Goal: Communication & Community: Answer question/provide support

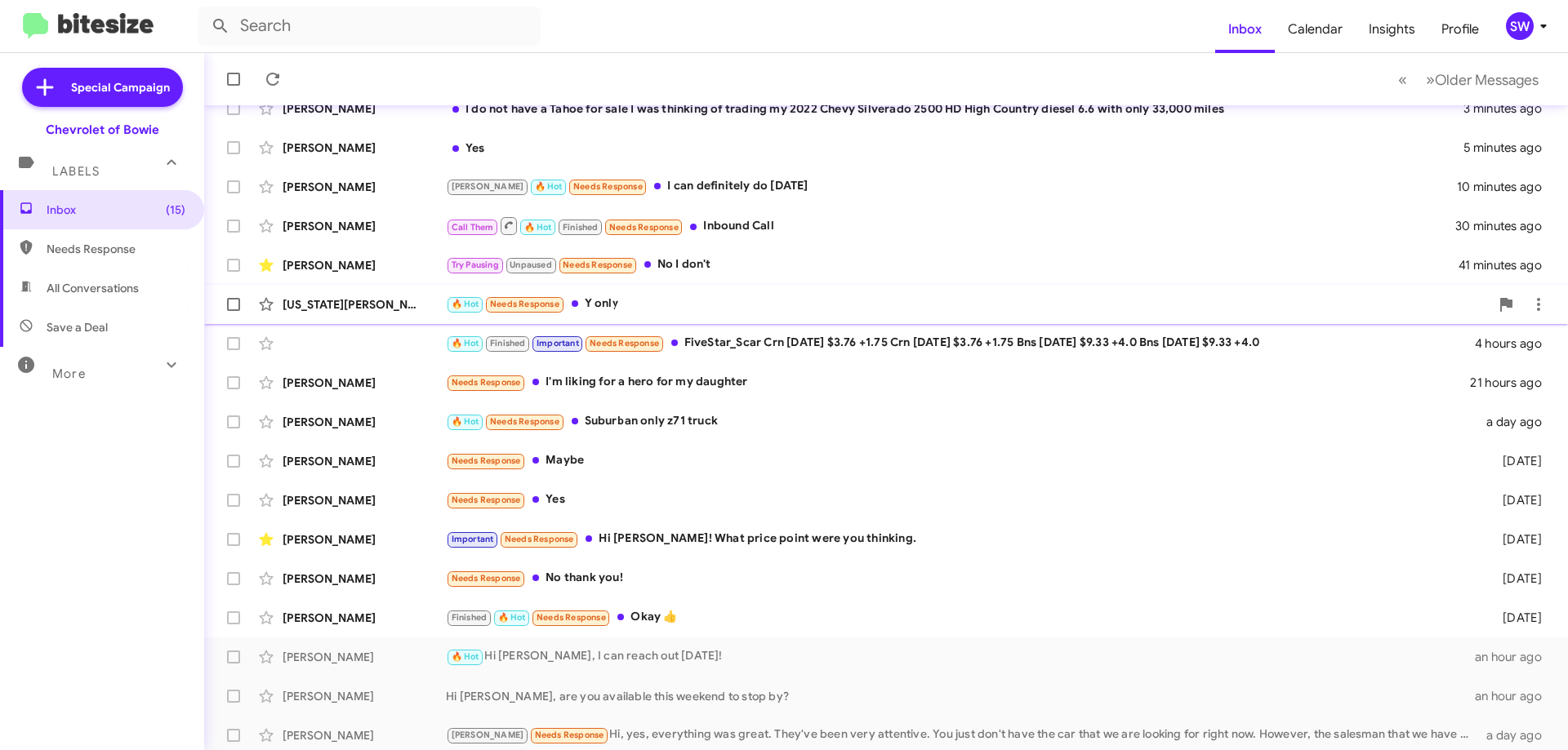
scroll to position [197, 0]
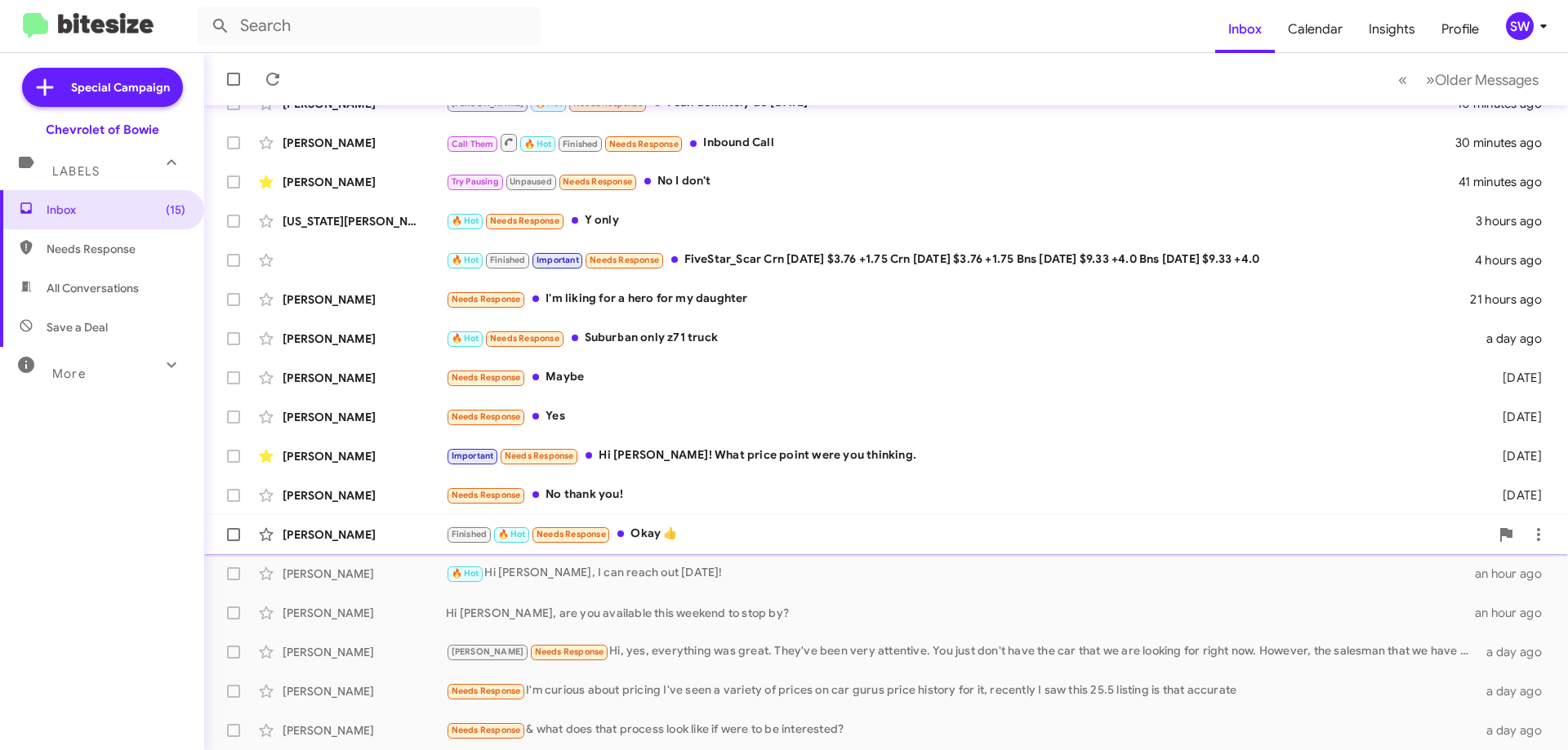
click at [751, 540] on div "Finished 🔥 Hot Needs Response Okay 👍" at bounding box center [967, 533] width 1043 height 18
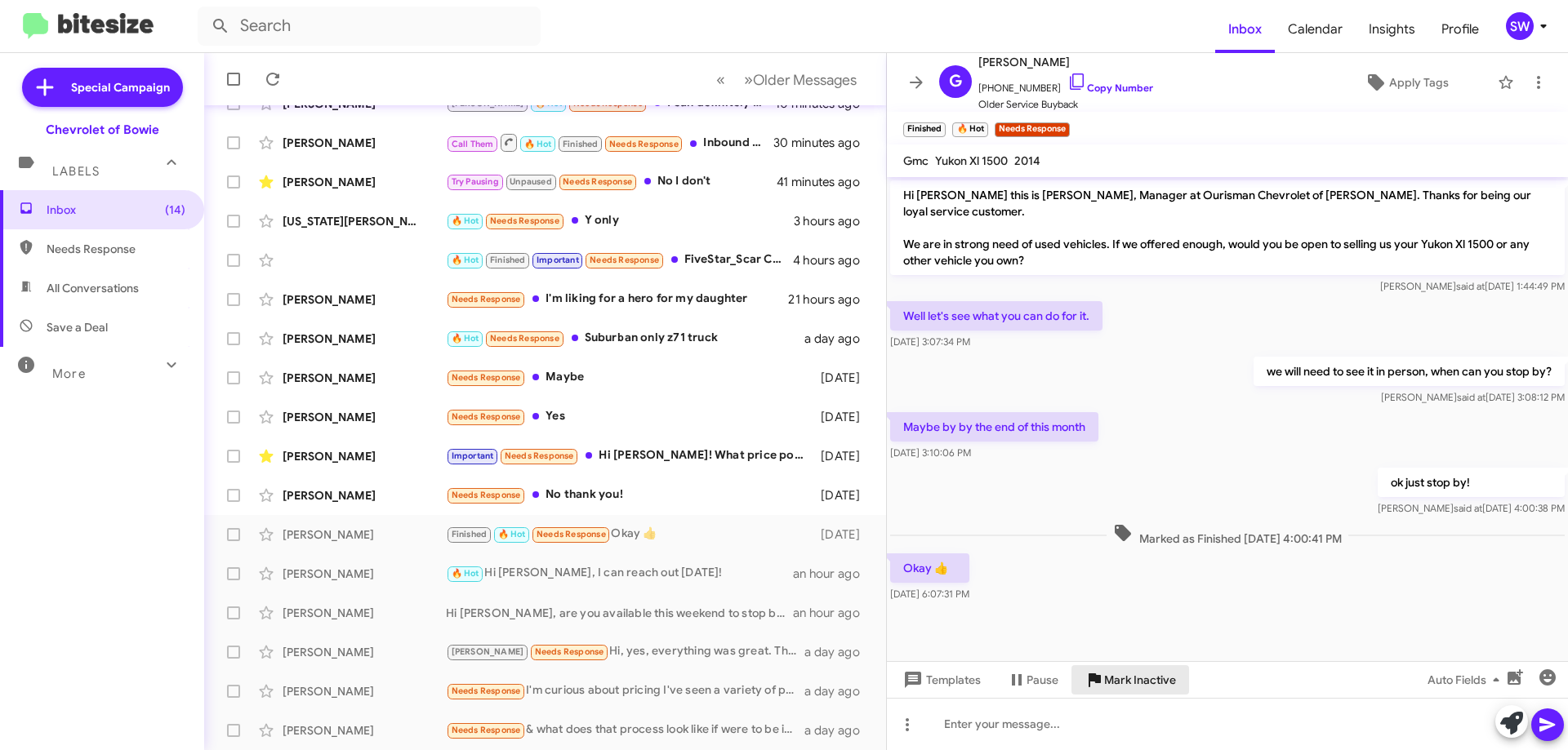
drag, startPoint x: 1119, startPoint y: 681, endPoint x: 919, endPoint y: 571, distance: 228.3
click at [1119, 680] on span "Mark Inactive" at bounding box center [1139, 680] width 72 height 30
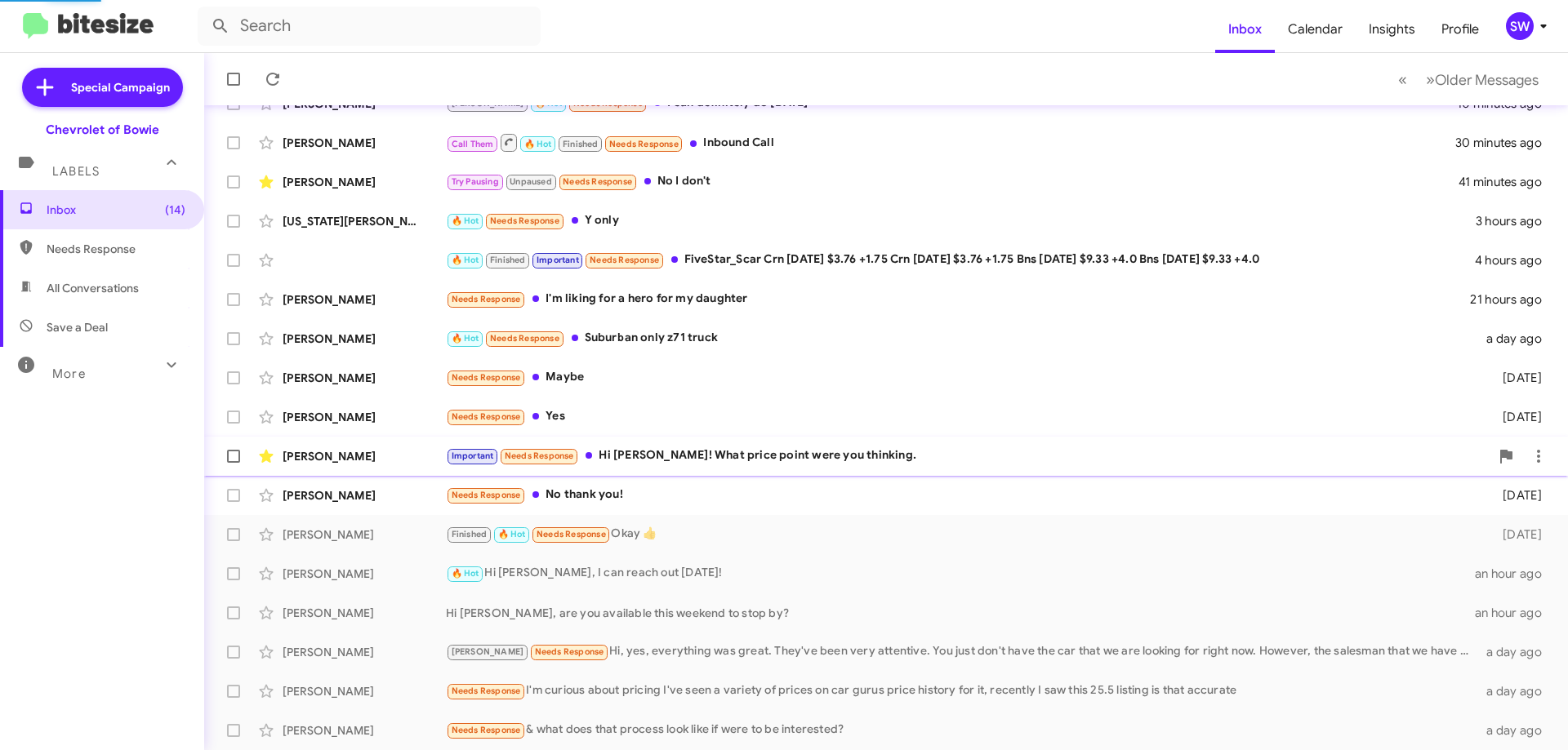
scroll to position [158, 0]
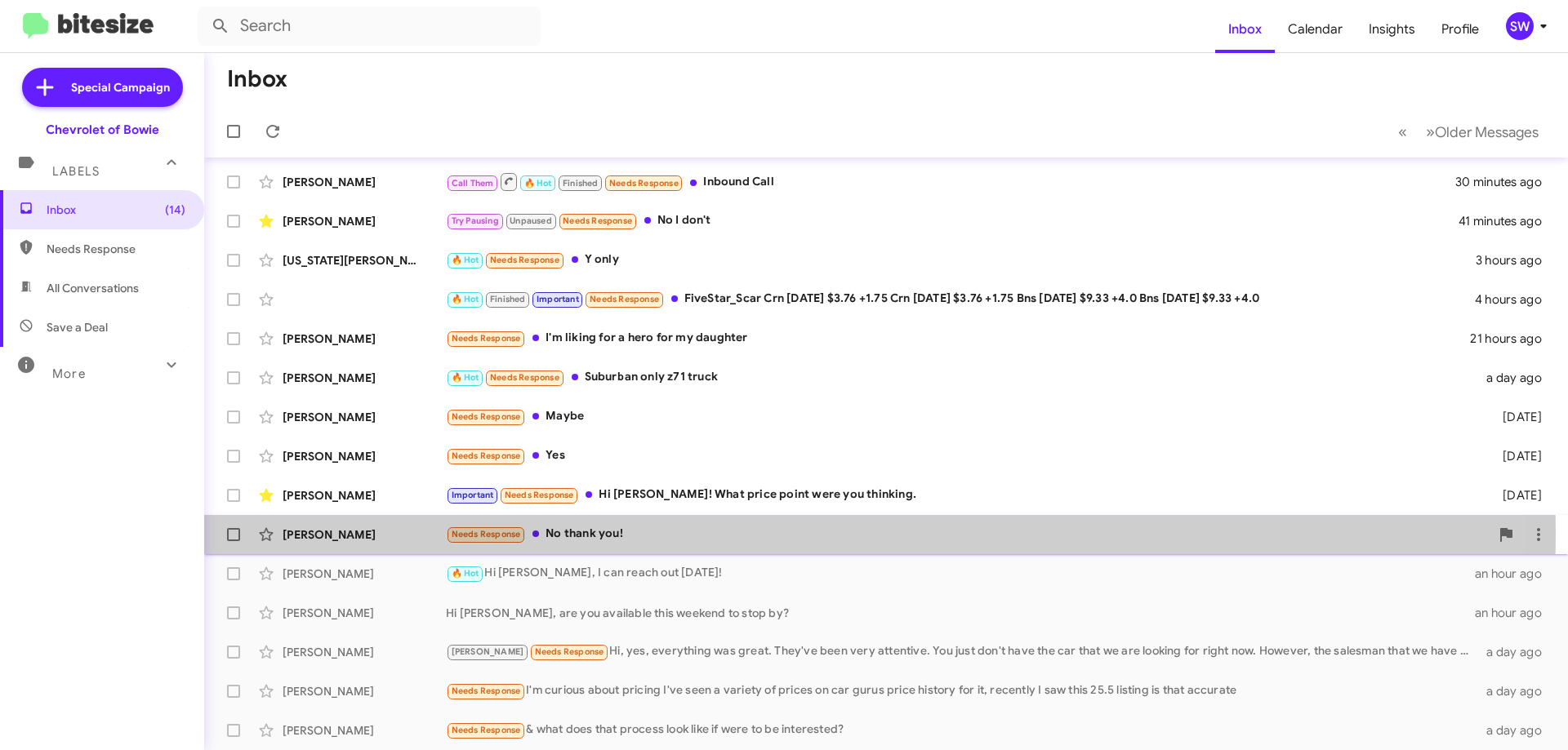
drag, startPoint x: 607, startPoint y: 533, endPoint x: 884, endPoint y: 483, distance: 281.5
click at [609, 533] on div "Needs Response No thank you!" at bounding box center [967, 533] width 1043 height 18
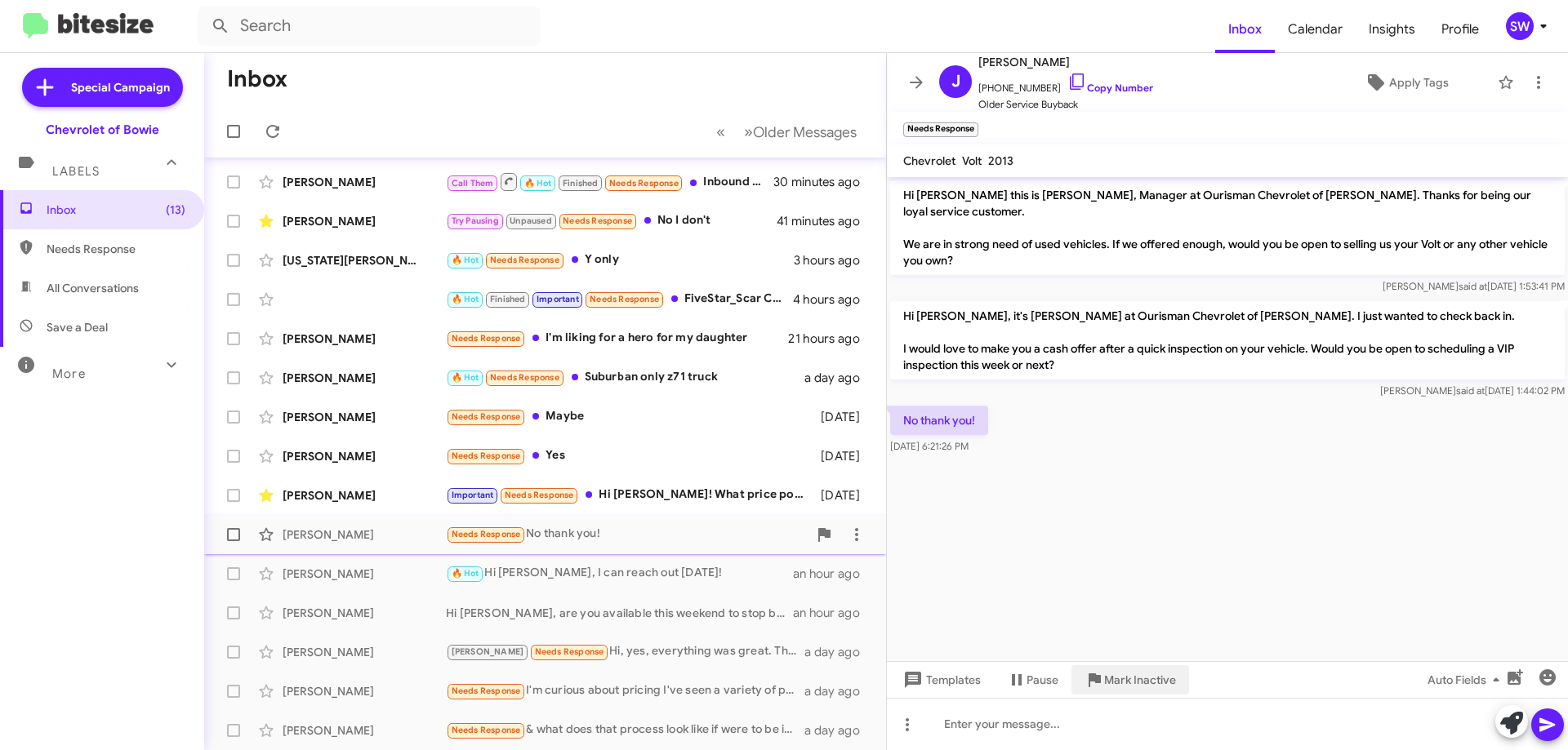
drag, startPoint x: 1112, startPoint y: 676, endPoint x: 947, endPoint y: 535, distance: 217.0
click at [1109, 671] on span "Mark Inactive" at bounding box center [1139, 680] width 72 height 30
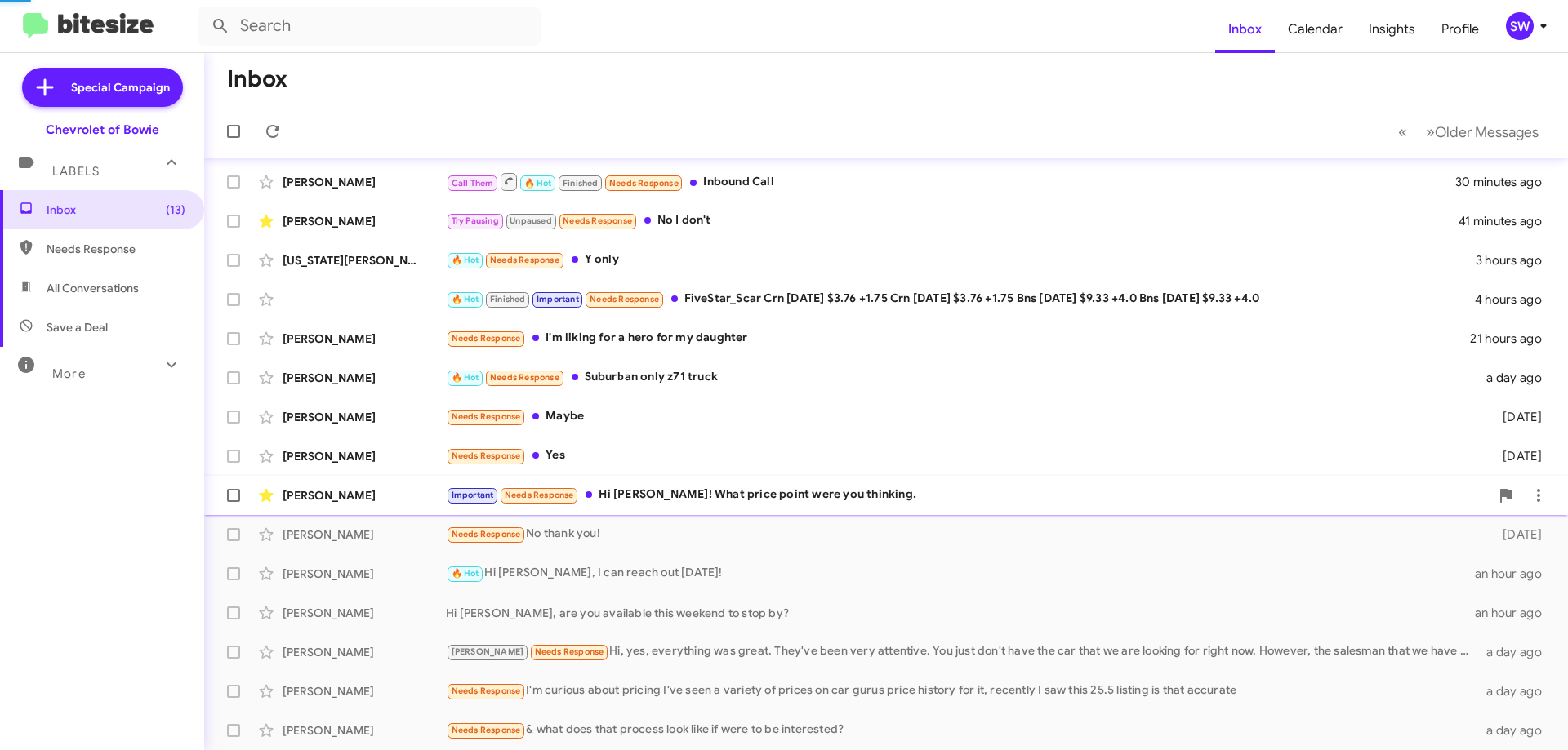
scroll to position [119, 0]
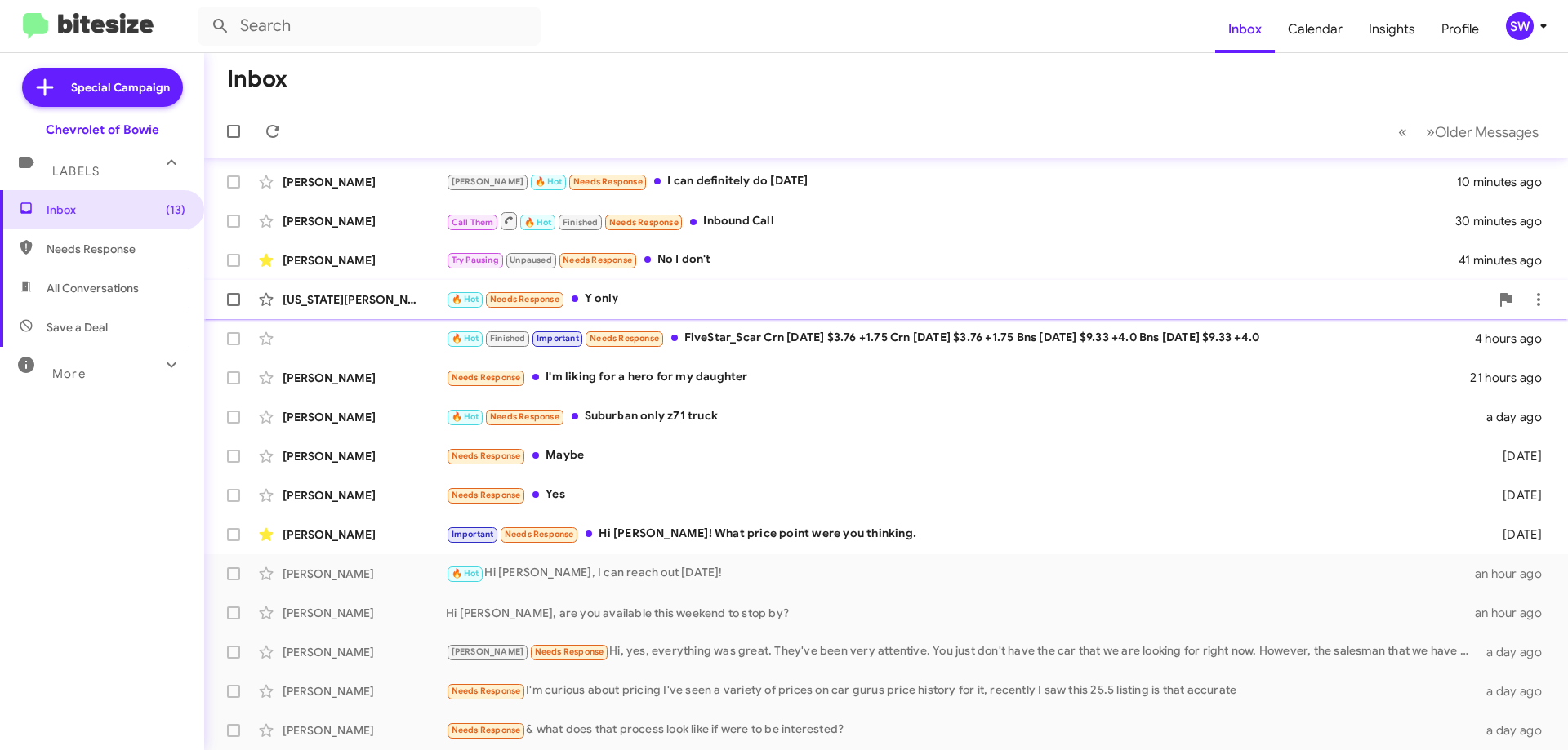
drag, startPoint x: 682, startPoint y: 258, endPoint x: 845, endPoint y: 289, distance: 165.9
click at [684, 258] on div "Try Pausing Unpaused Needs Response No I don't" at bounding box center [952, 259] width 1012 height 18
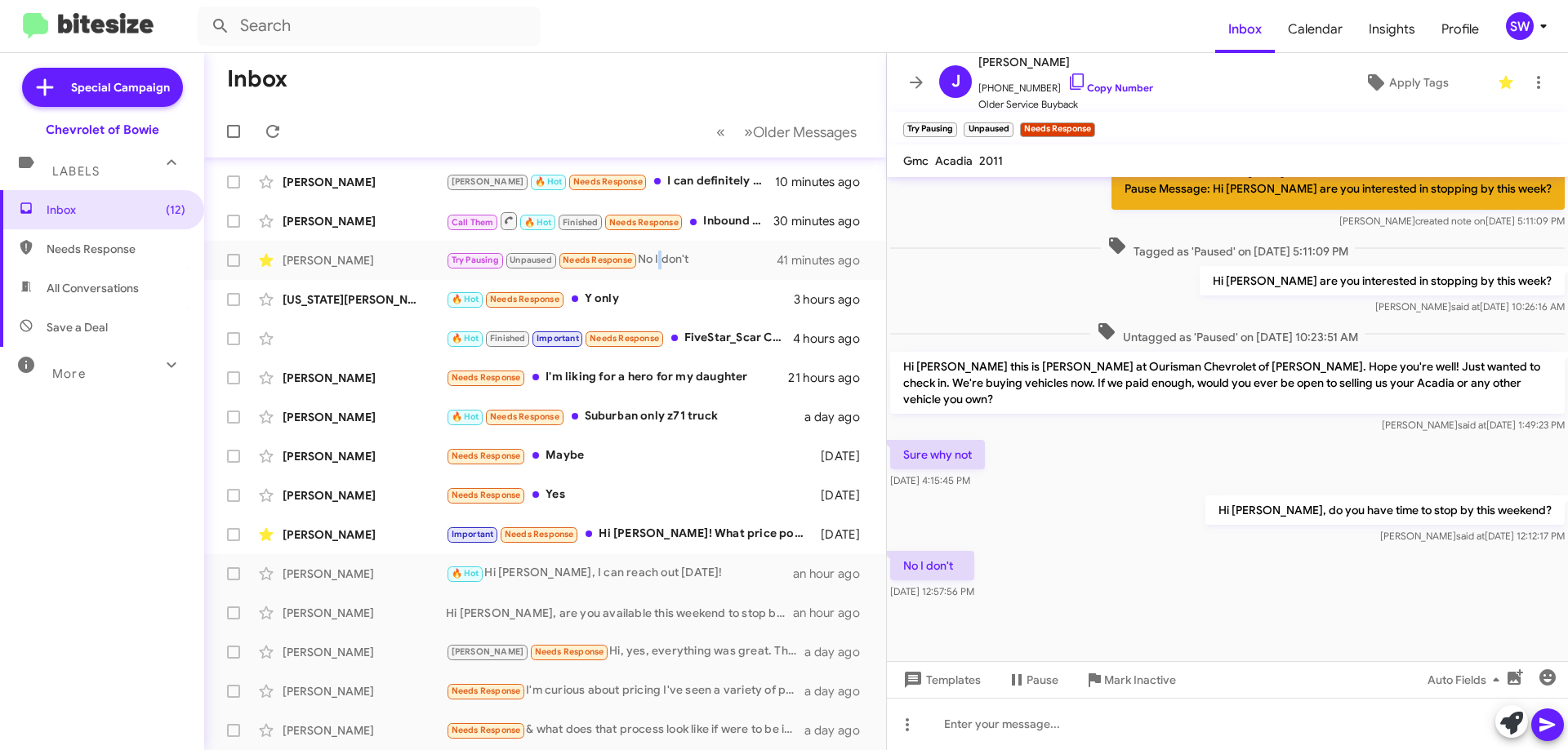
scroll to position [655, 0]
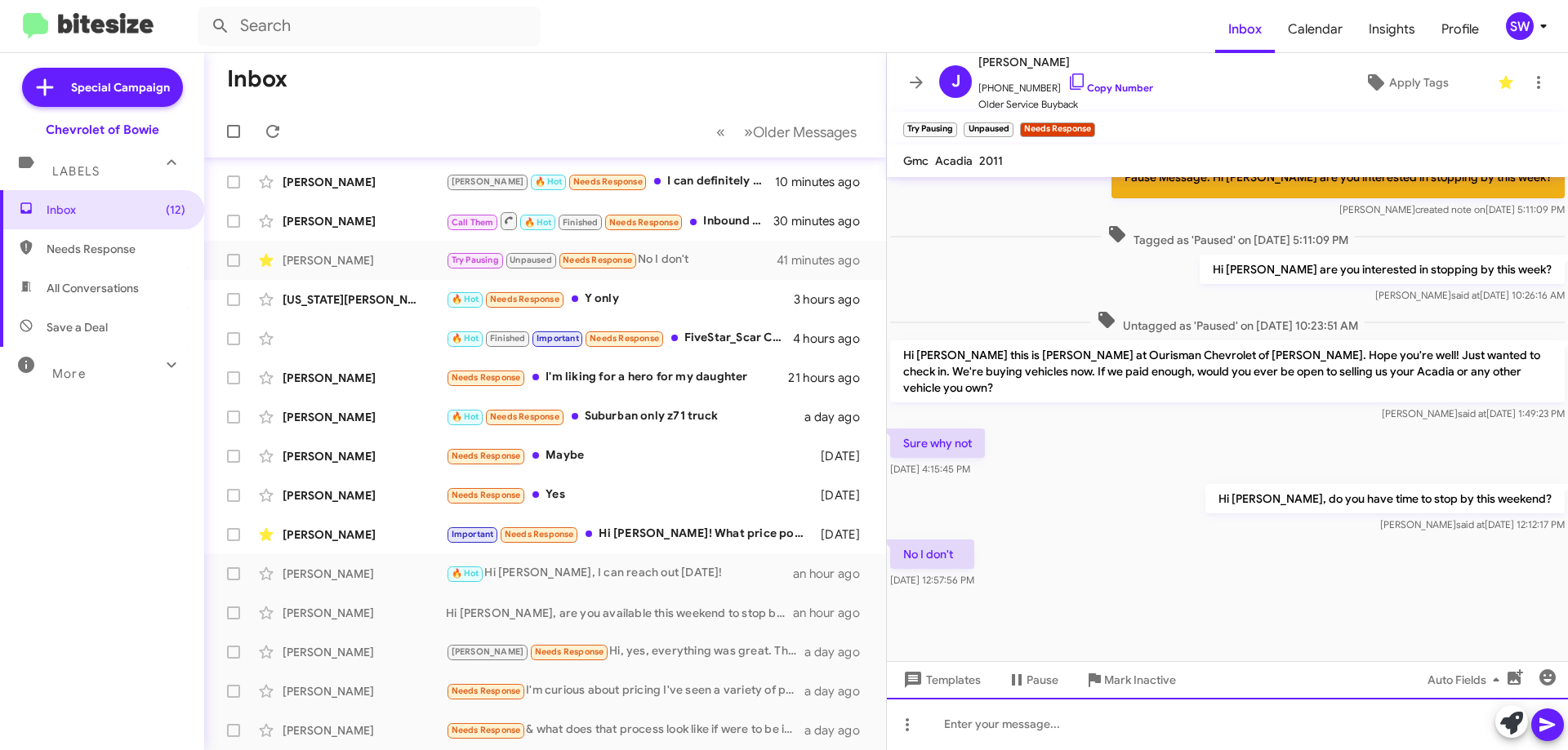
click at [1086, 722] on div at bounding box center [1227, 724] width 681 height 52
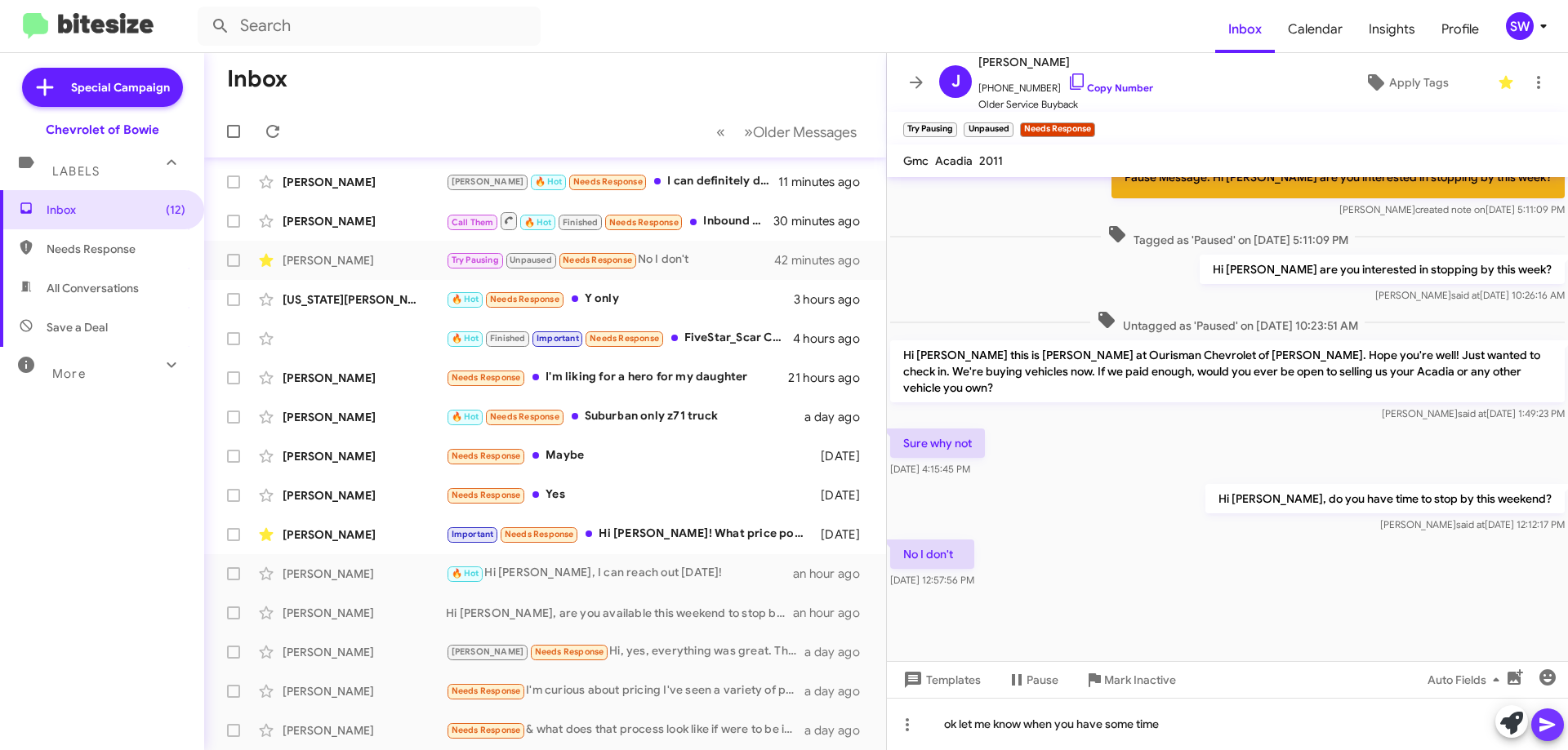
click at [1548, 722] on icon at bounding box center [1547, 725] width 15 height 13
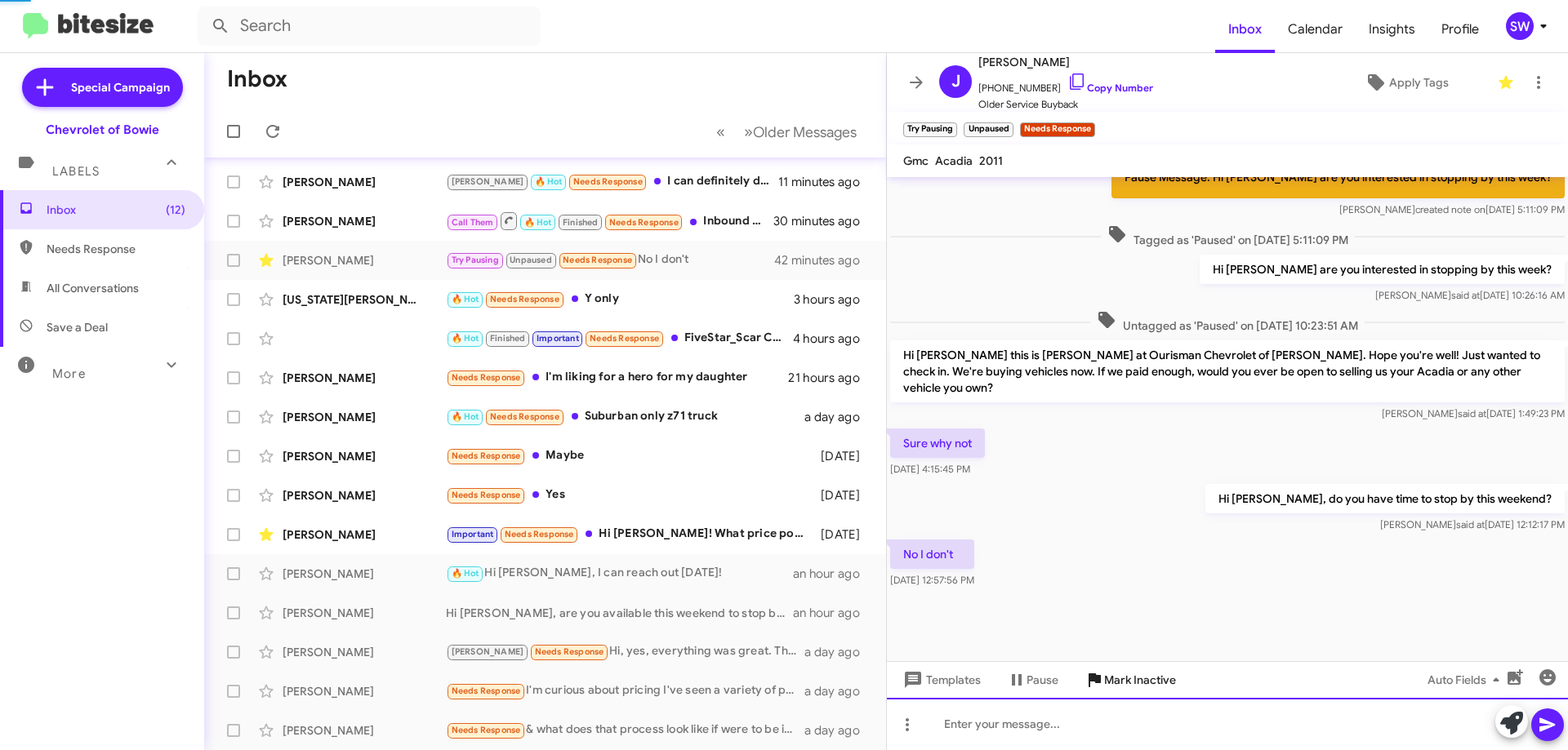
scroll to position [0, 0]
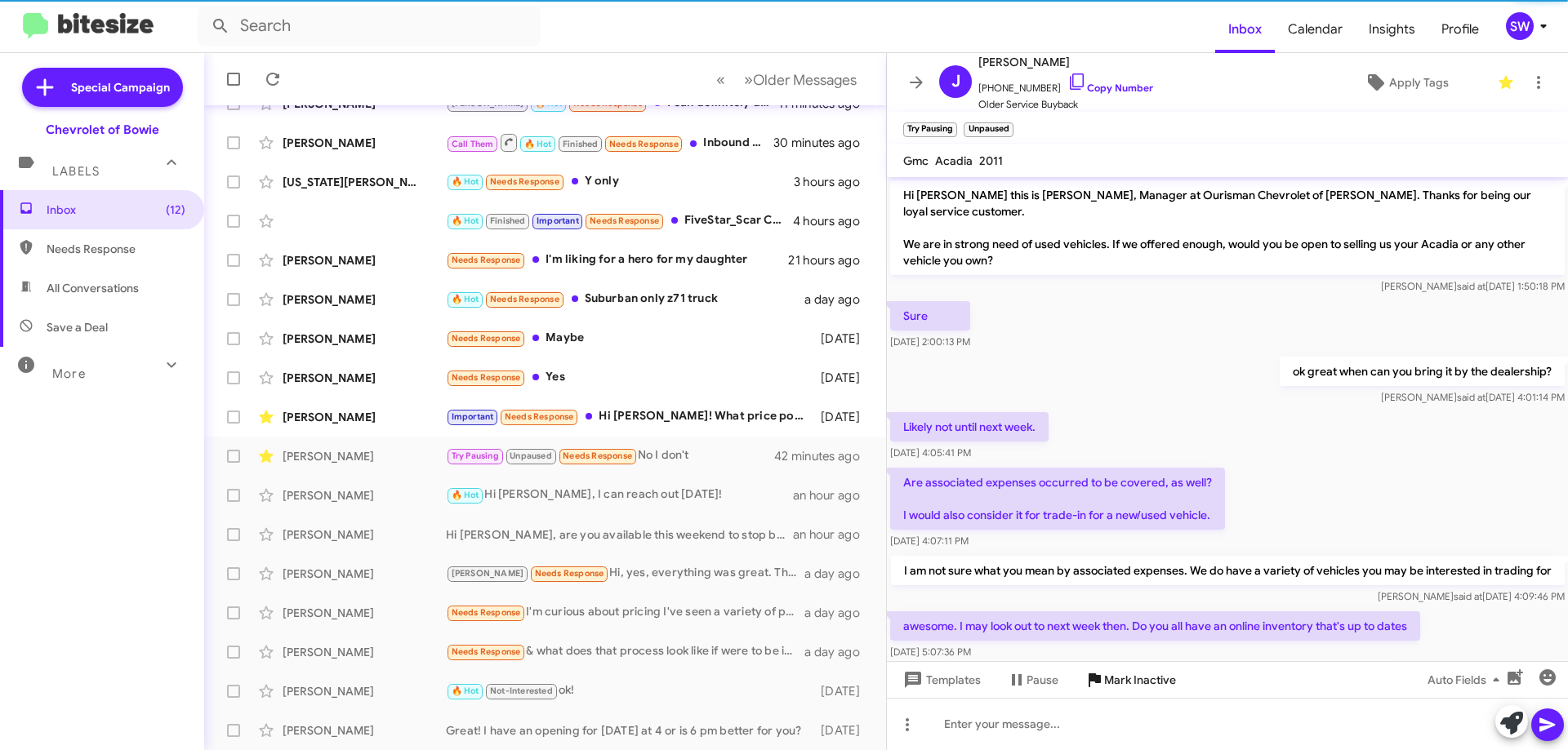
drag, startPoint x: 1140, startPoint y: 681, endPoint x: 1135, endPoint y: 656, distance: 25.5
click at [1140, 679] on span "Mark Inactive" at bounding box center [1139, 680] width 72 height 30
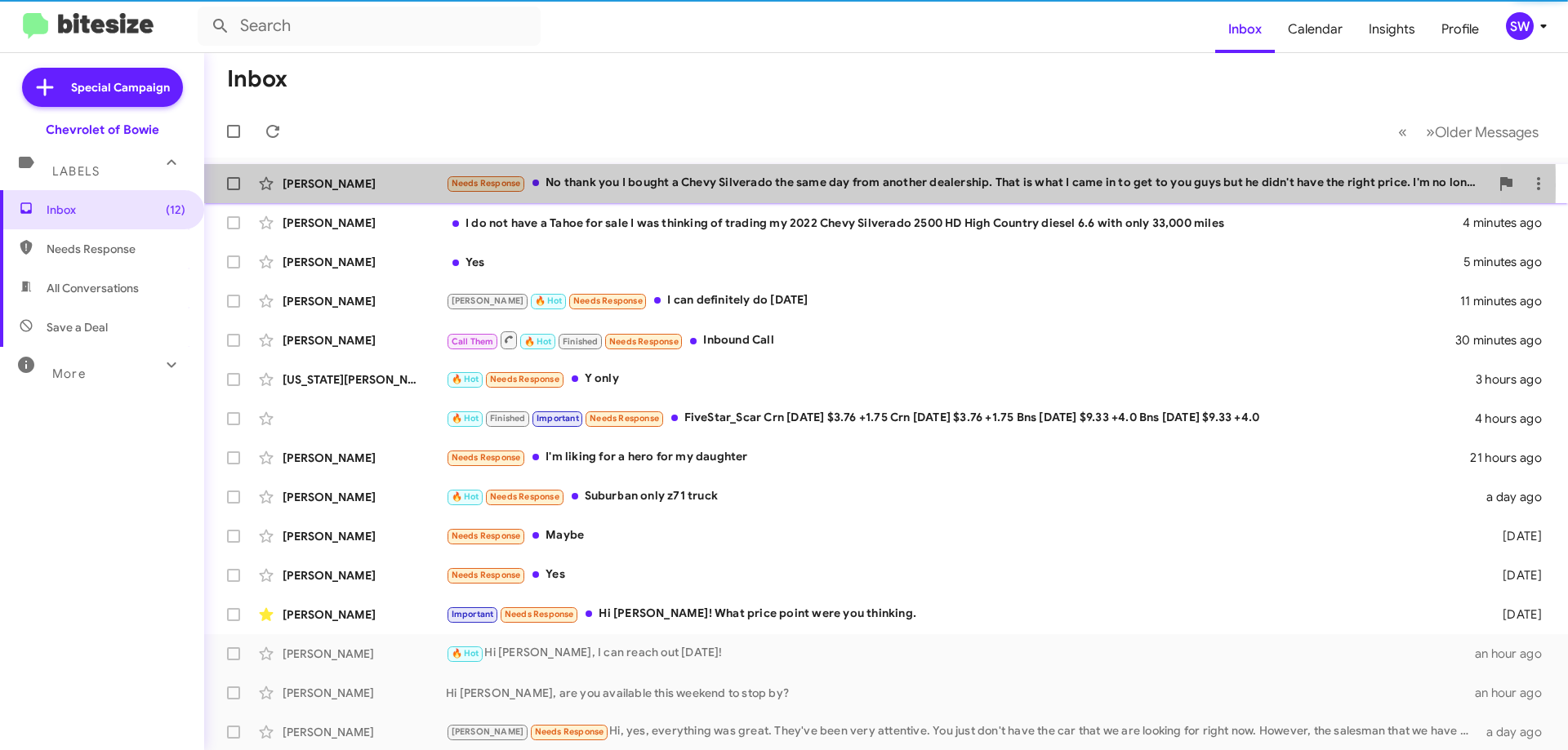
drag, startPoint x: 698, startPoint y: 185, endPoint x: 778, endPoint y: 188, distance: 80.1
click at [698, 186] on div "Needs Response No thank you I bought a Chevy Silverado the same day from anothe…" at bounding box center [967, 183] width 1043 height 18
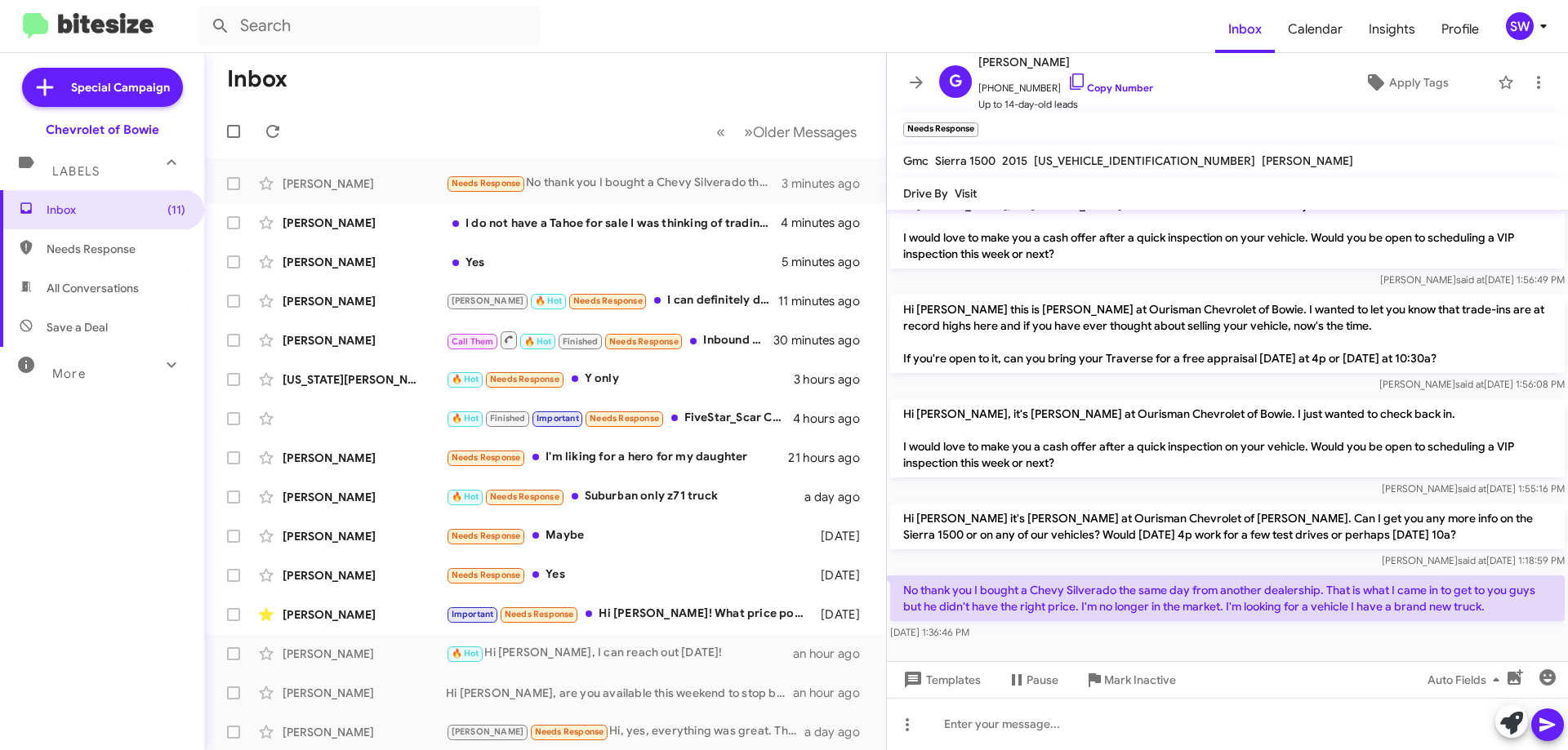
scroll to position [227, 0]
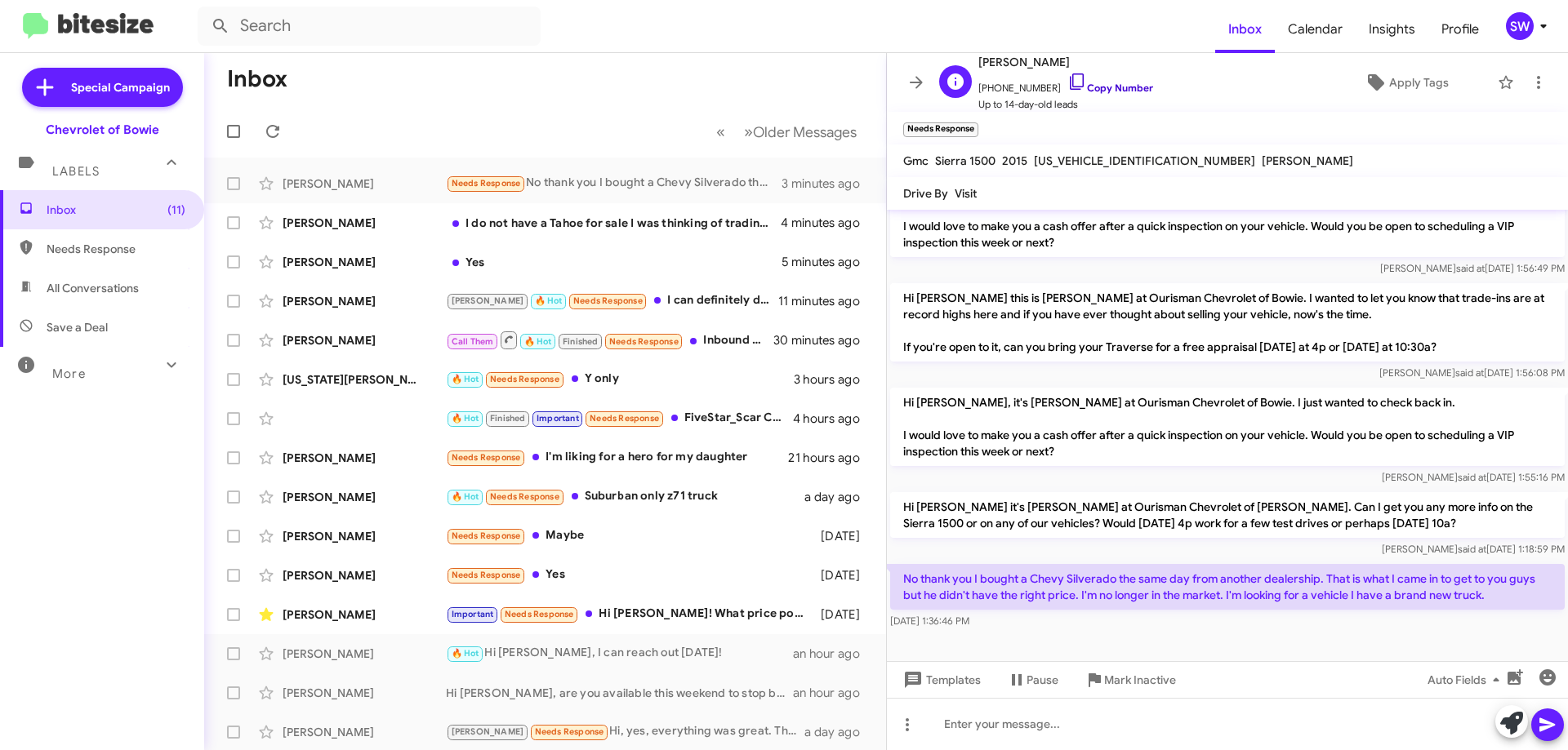
click at [1067, 82] on icon at bounding box center [1077, 82] width 19 height 19
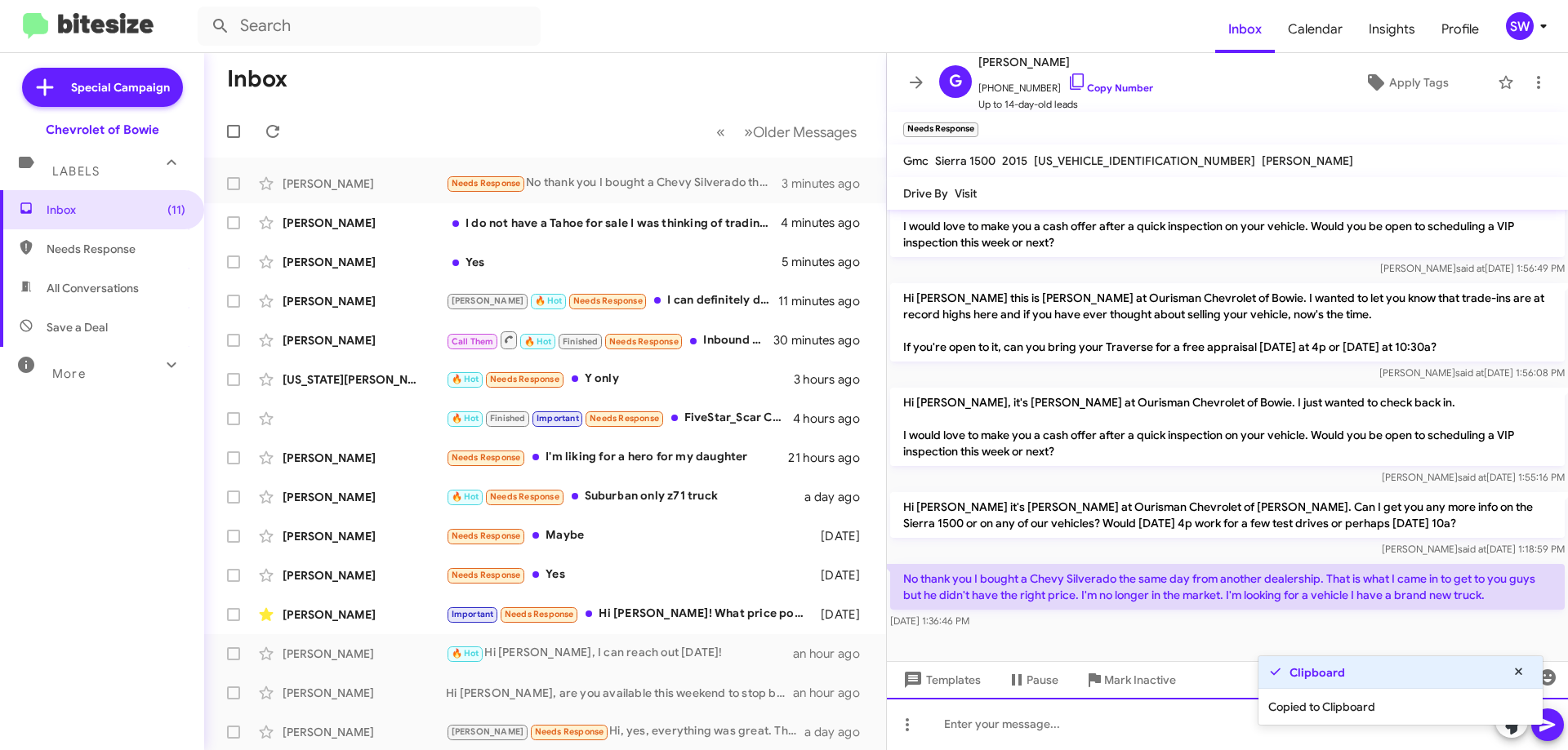
click at [1077, 717] on div at bounding box center [1227, 724] width 681 height 52
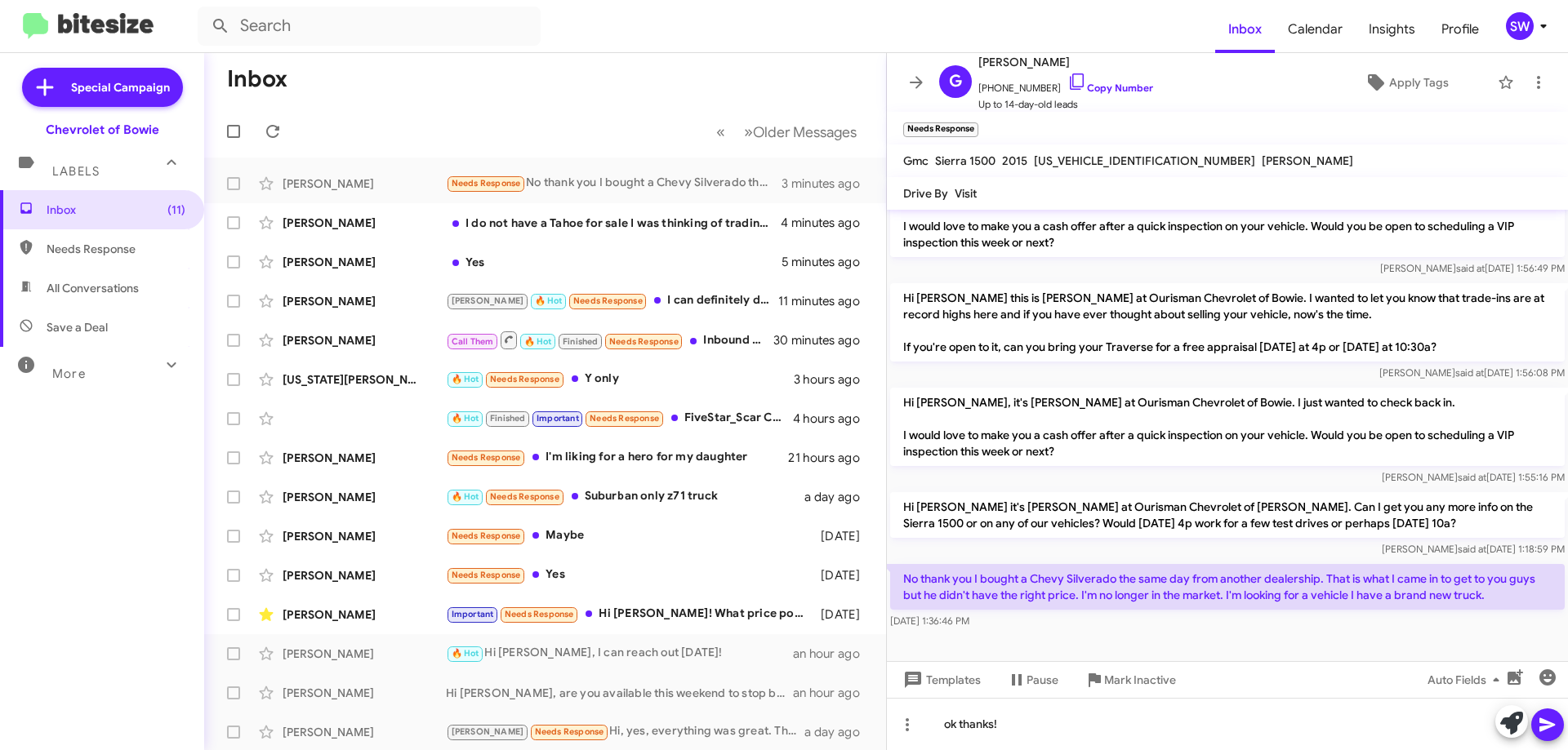
click at [1551, 727] on icon at bounding box center [1547, 725] width 19 height 19
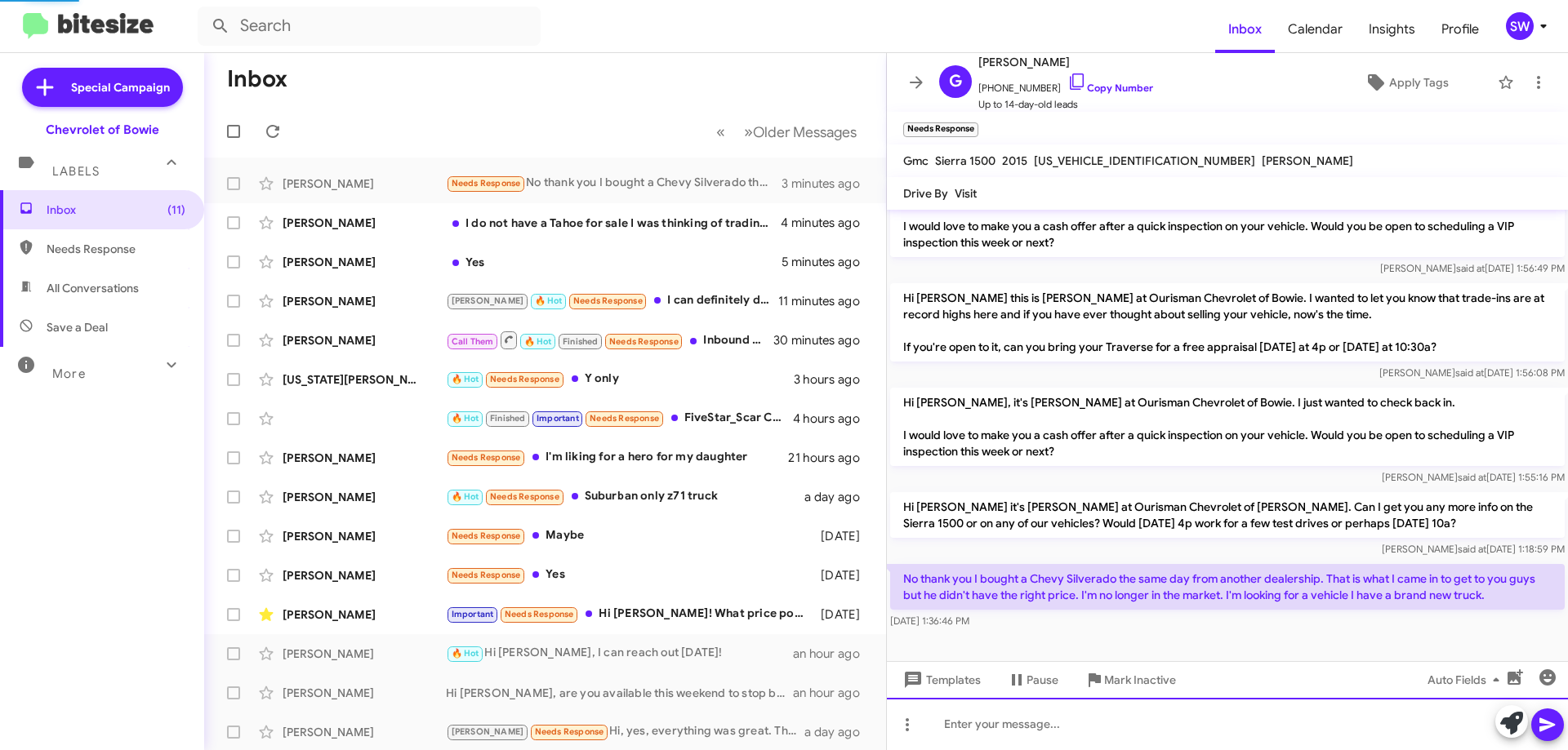
scroll to position [0, 0]
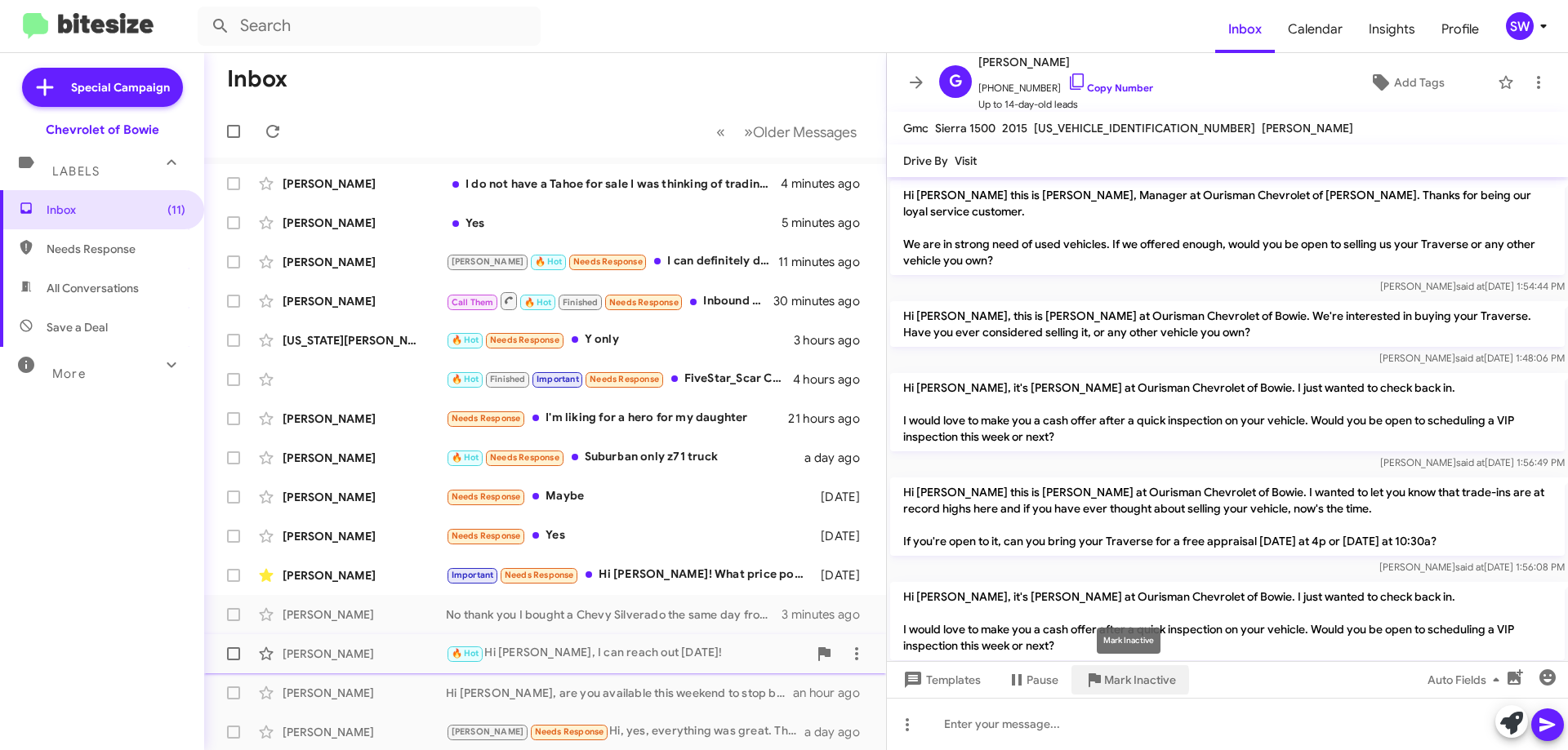
drag, startPoint x: 1124, startPoint y: 679, endPoint x: 1290, endPoint y: 667, distance: 166.4
click at [1129, 680] on span "Mark Inactive" at bounding box center [1139, 680] width 72 height 30
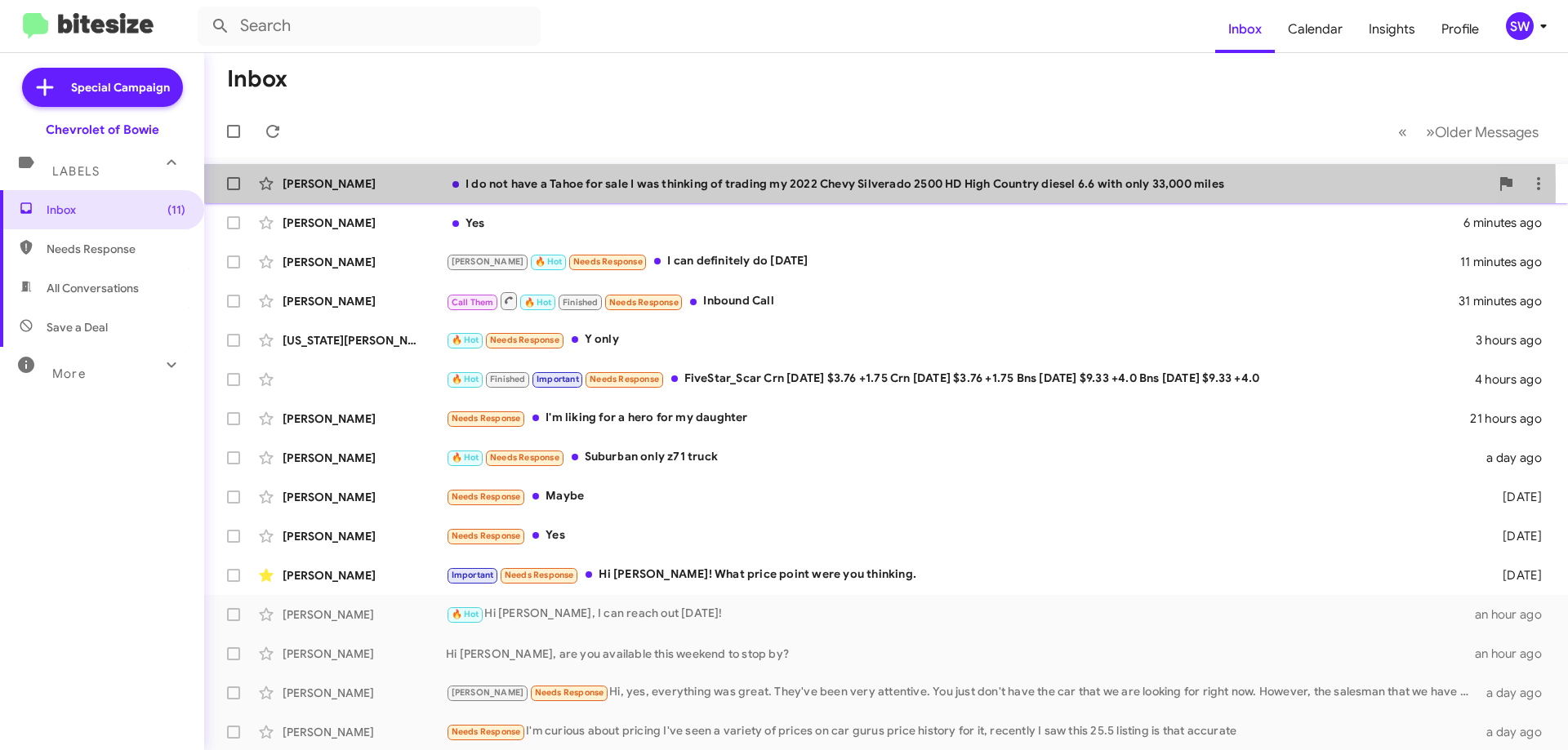
drag, startPoint x: 592, startPoint y: 189, endPoint x: 814, endPoint y: 197, distance: 222.1
click at [597, 185] on div "I do not have a Tahoe for sale I was thinking of trading my 2022 Chevy Silverad…" at bounding box center [967, 183] width 1043 height 16
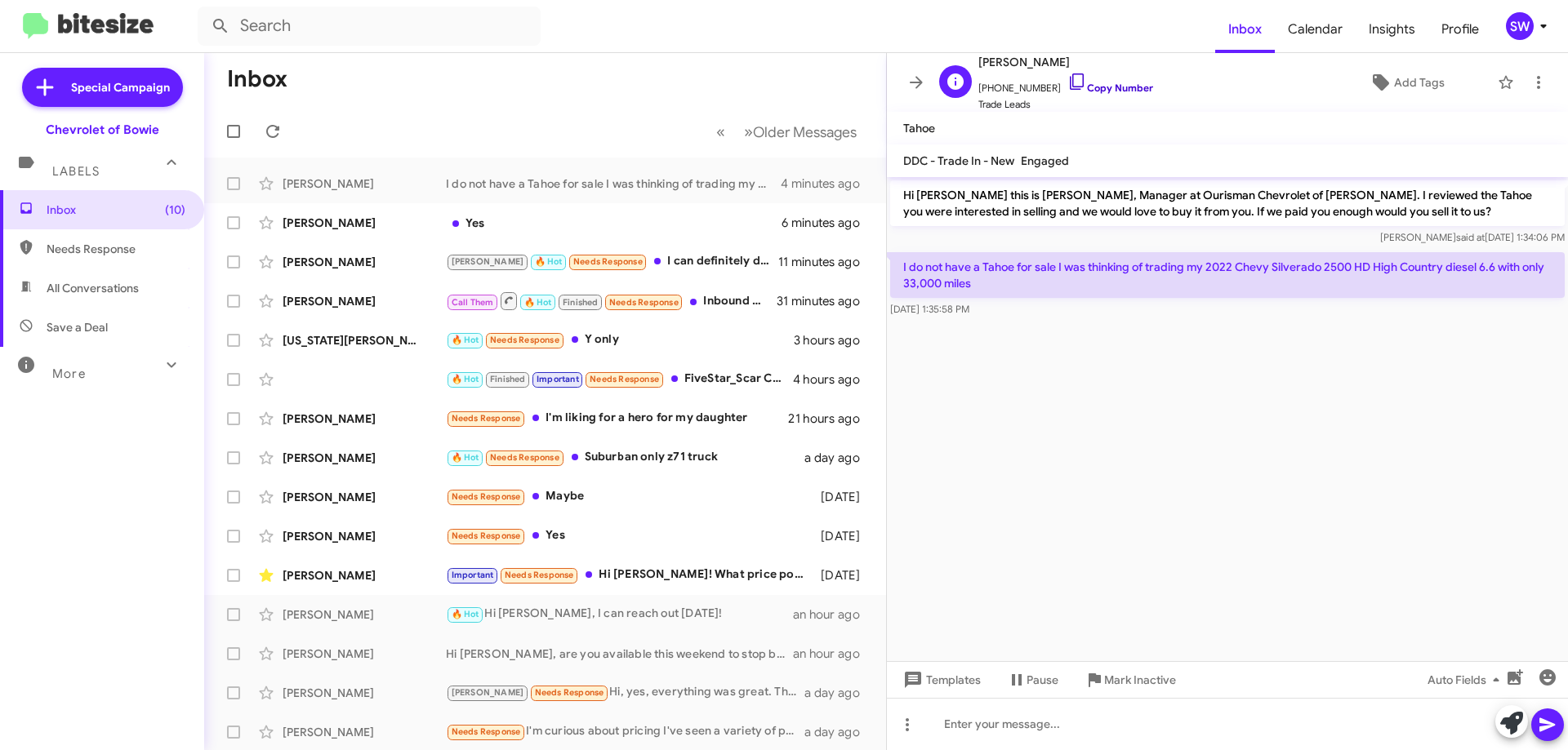
drag, startPoint x: 1061, startPoint y: 80, endPoint x: 1075, endPoint y: 82, distance: 14.1
click at [1067, 81] on icon at bounding box center [1077, 82] width 19 height 19
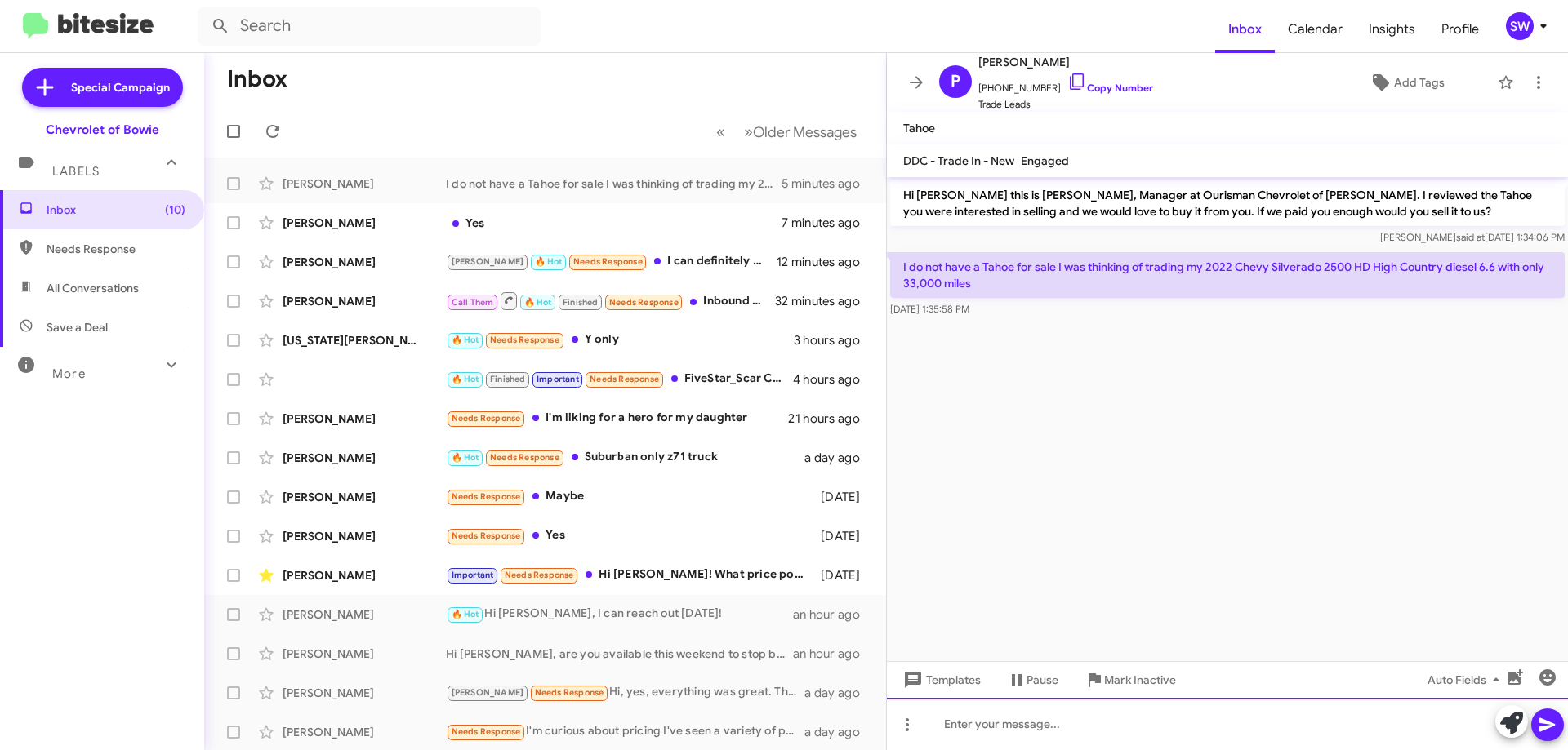
click at [1188, 724] on div at bounding box center [1227, 724] width 681 height 52
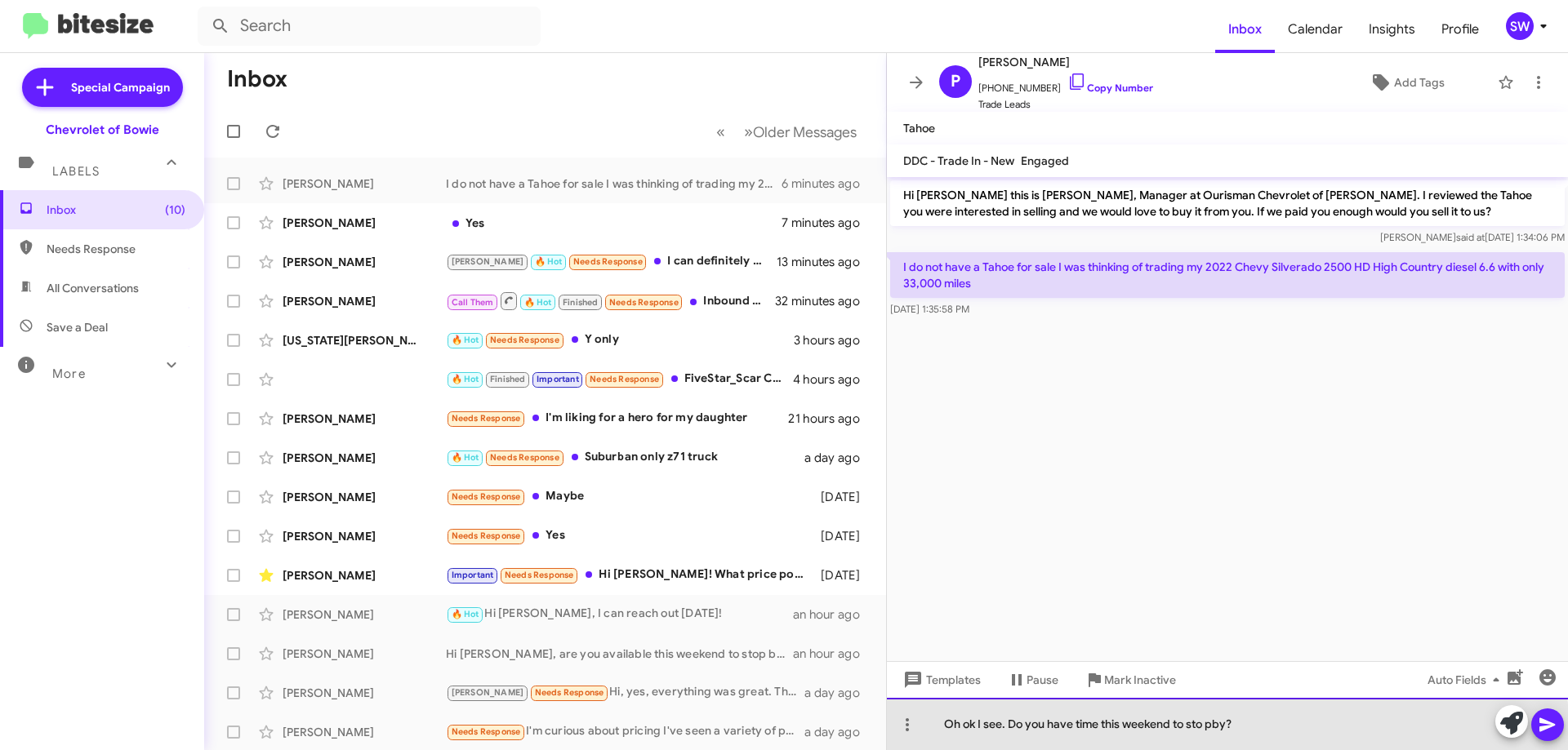
drag, startPoint x: 1209, startPoint y: 727, endPoint x: 1215, endPoint y: 747, distance: 20.9
click at [1211, 737] on div "Oh ok I see. Do you have time this weekend to sto pby?" at bounding box center [1227, 724] width 681 height 52
drag, startPoint x: 1266, startPoint y: 718, endPoint x: 1318, endPoint y: 706, distance: 53.4
click at [1267, 719] on div "Oh ok I see. Do you have time this weekend to stop by?" at bounding box center [1227, 724] width 681 height 52
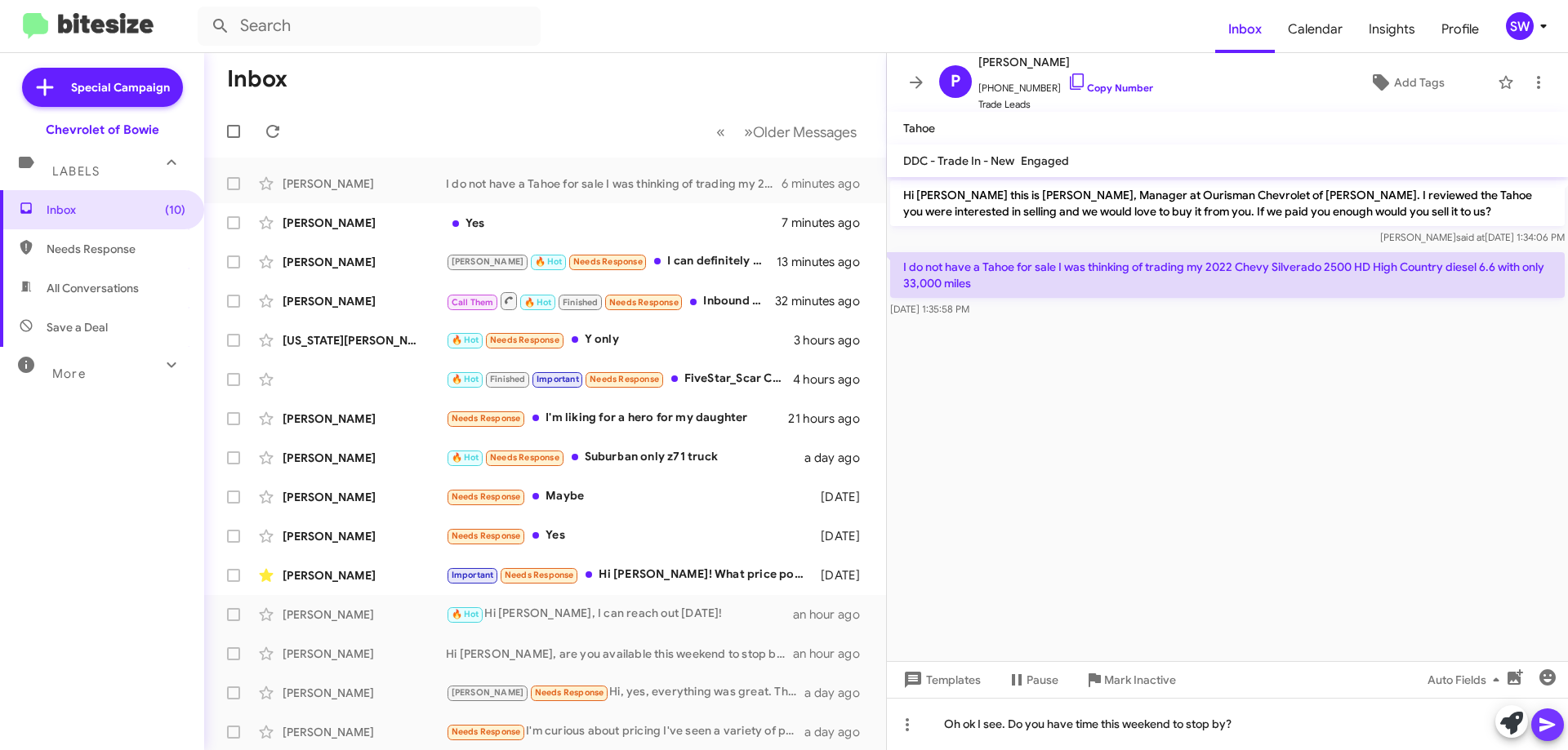
drag, startPoint x: 1535, startPoint y: 727, endPoint x: 1548, endPoint y: 723, distance: 13.6
click at [1548, 723] on button at bounding box center [1548, 725] width 33 height 33
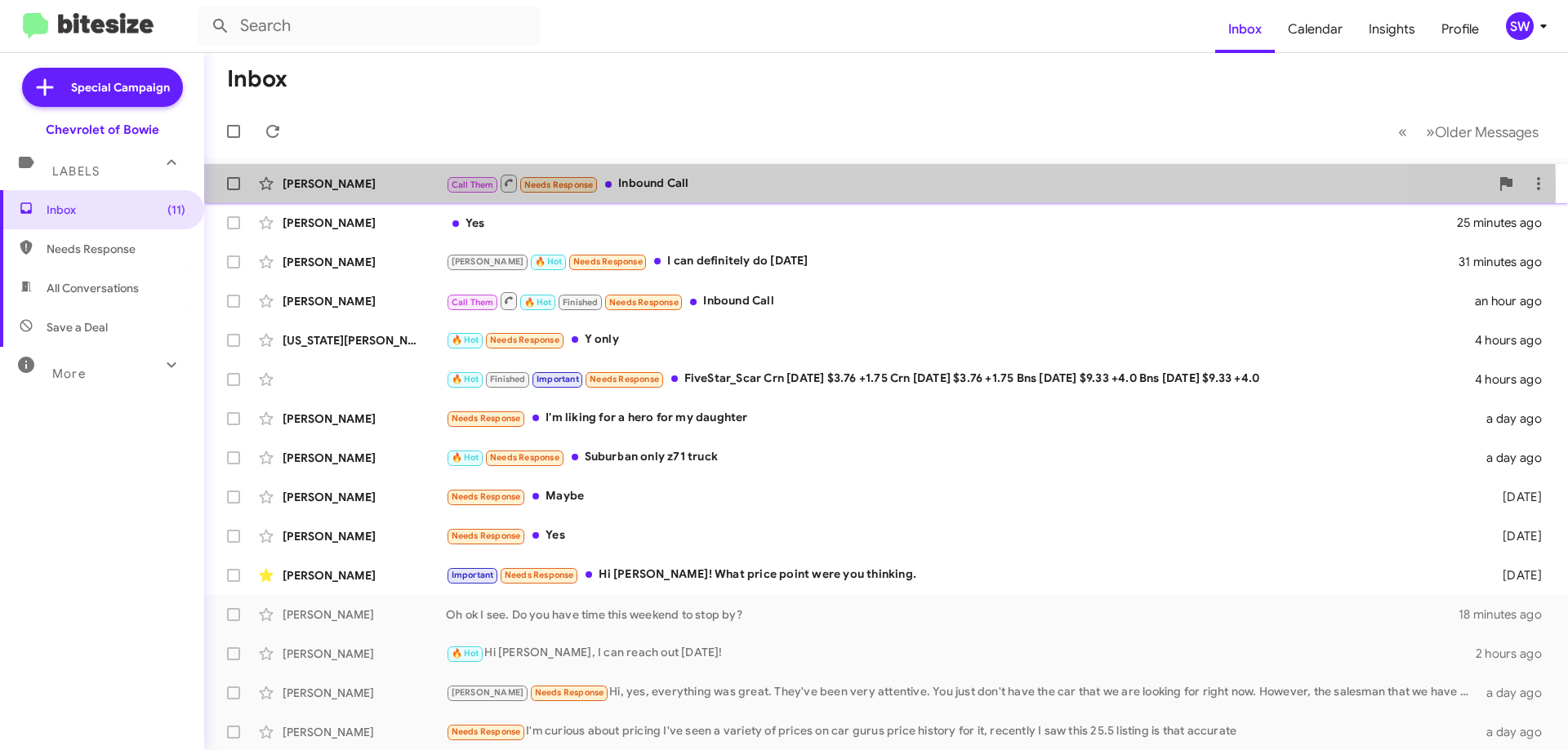
drag, startPoint x: 653, startPoint y: 190, endPoint x: 679, endPoint y: 188, distance: 26.1
click at [655, 189] on div "Call Them Needs Response Inbound Call" at bounding box center [967, 183] width 1043 height 20
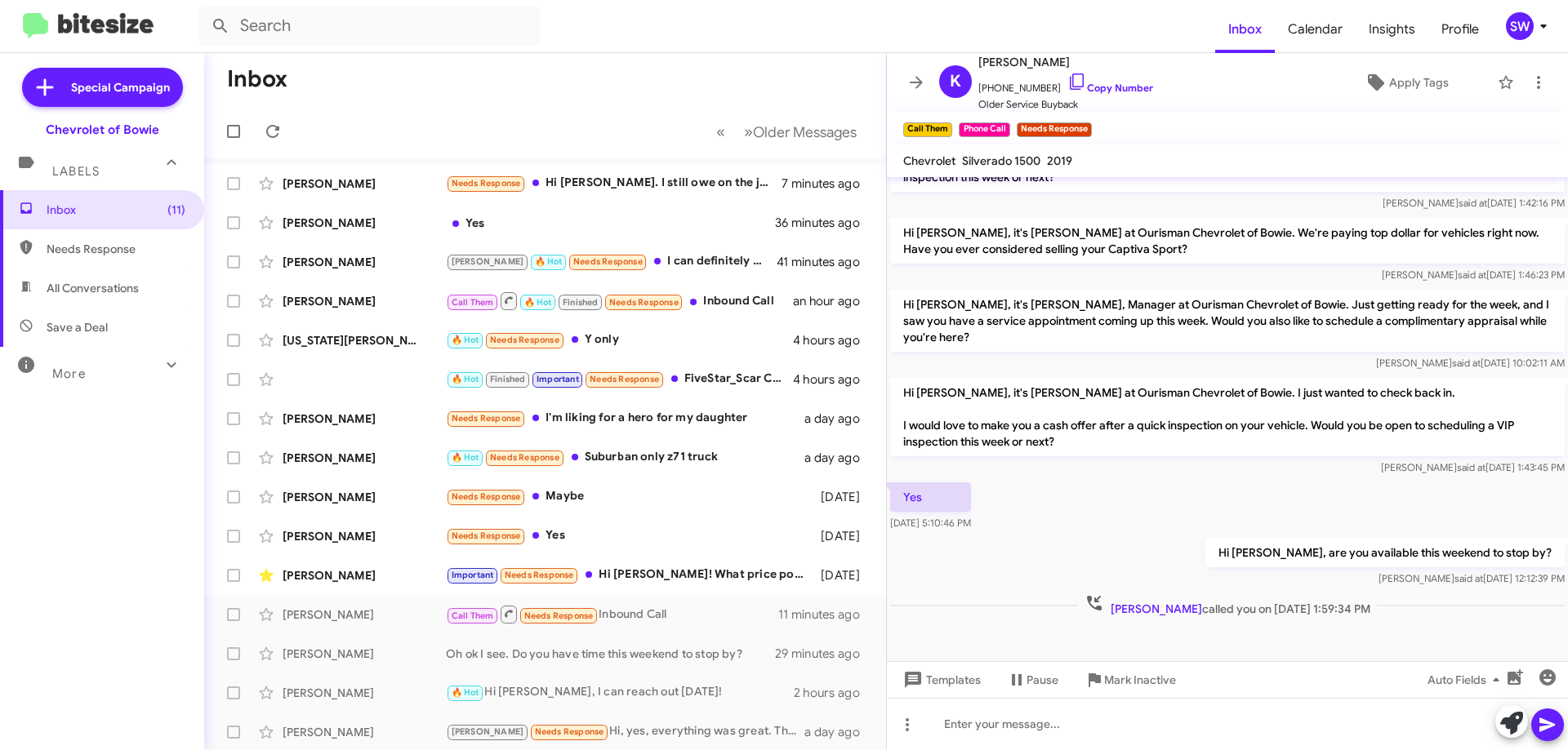
drag, startPoint x: 1065, startPoint y: 80, endPoint x: 1220, endPoint y: 150, distance: 170.1
click at [1067, 81] on icon at bounding box center [1077, 82] width 19 height 19
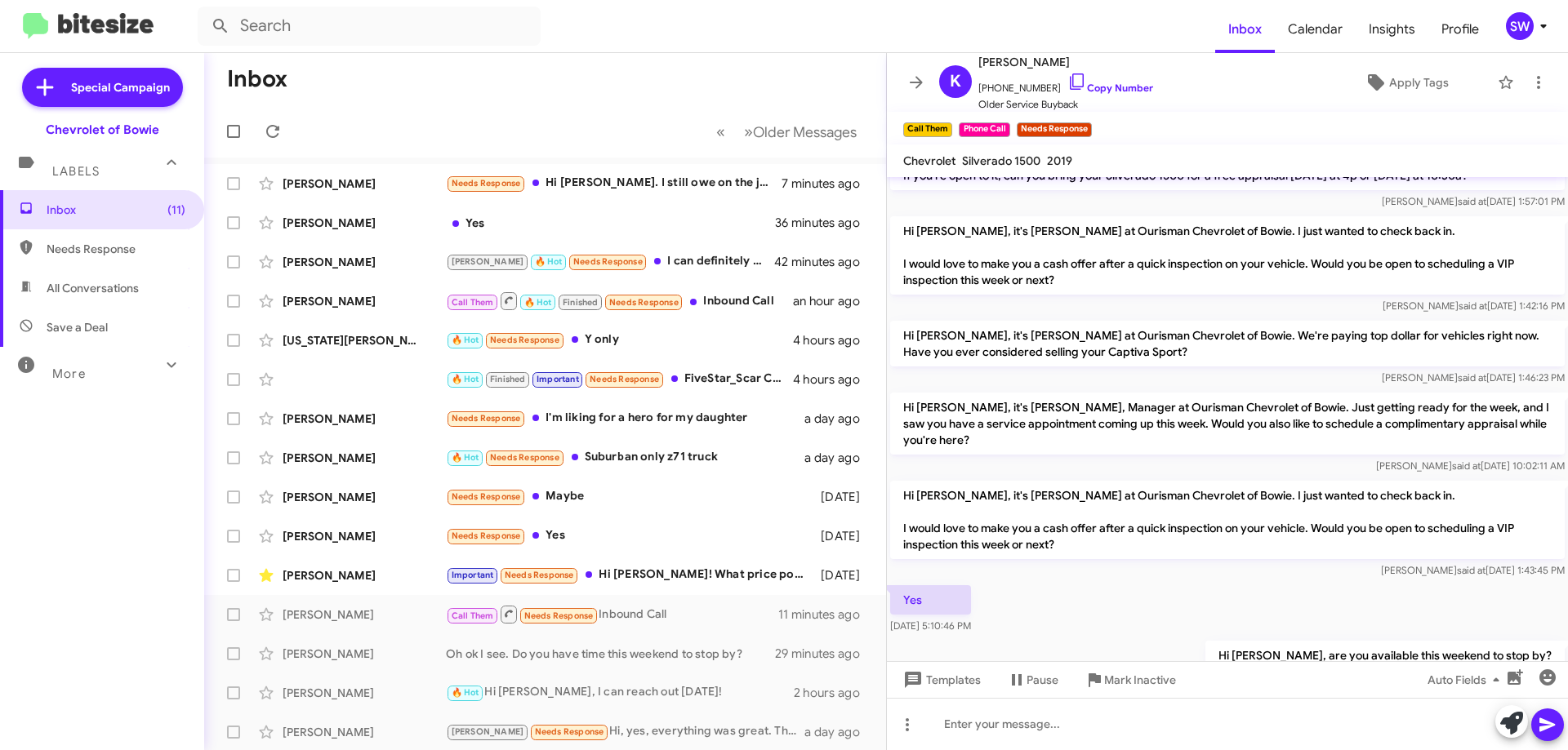
scroll to position [364, 0]
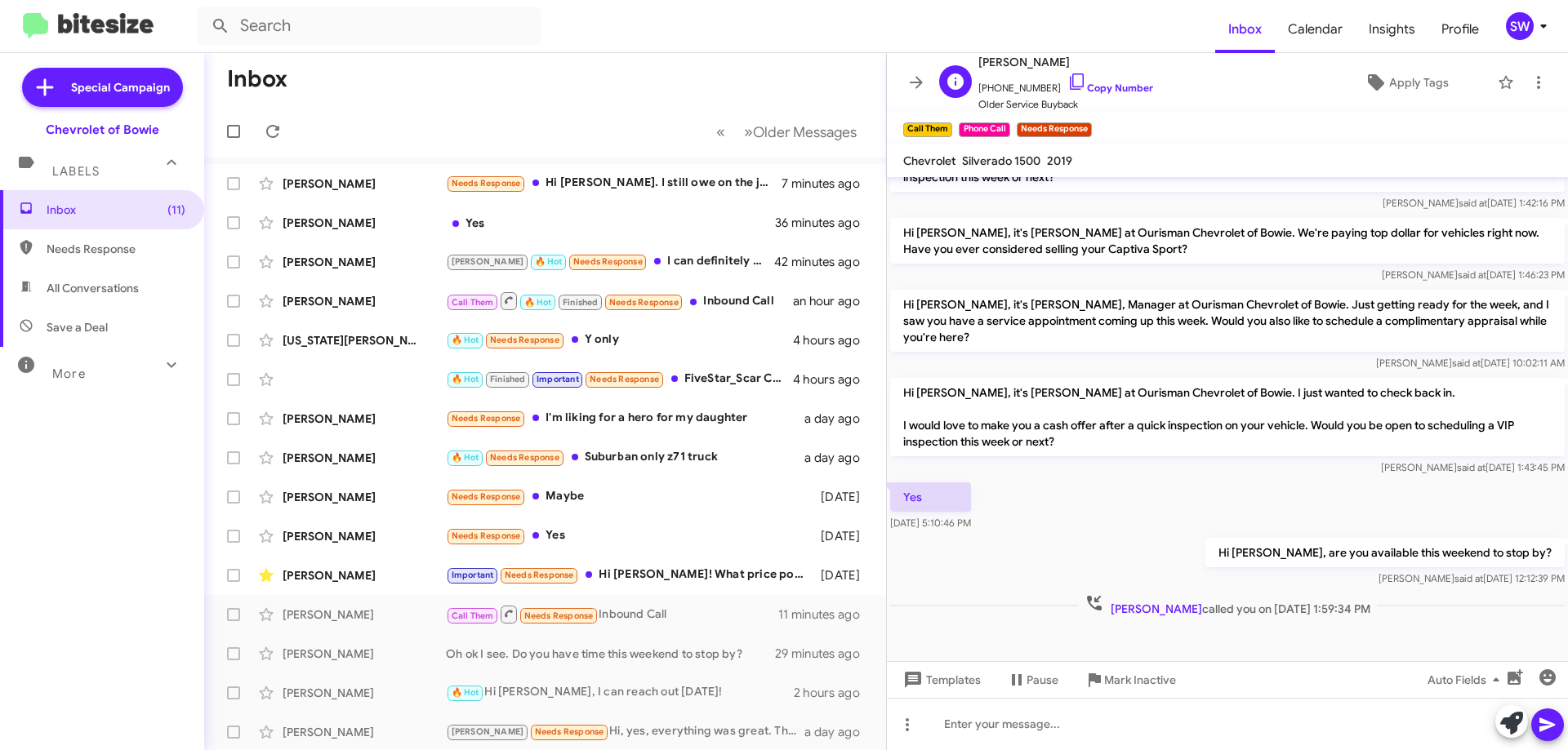
drag, startPoint x: 1059, startPoint y: 81, endPoint x: 1097, endPoint y: 95, distance: 40.5
click at [1067, 82] on icon at bounding box center [1077, 82] width 19 height 19
click at [1067, 81] on icon at bounding box center [1077, 82] width 19 height 19
drag, startPoint x: 1501, startPoint y: 81, endPoint x: 1273, endPoint y: 187, distance: 251.4
click at [1501, 81] on icon at bounding box center [1505, 82] width 19 height 19
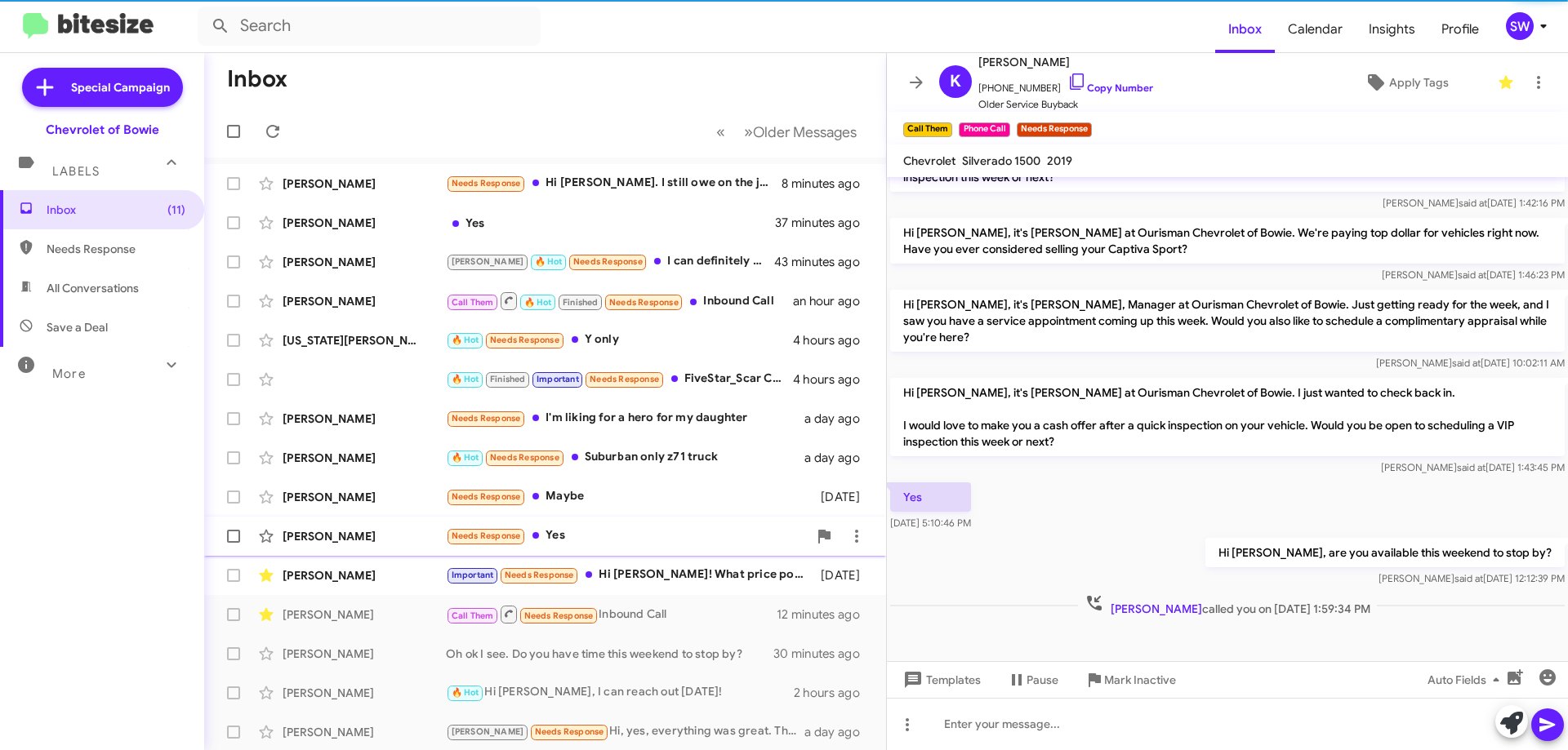
drag, startPoint x: 581, startPoint y: 543, endPoint x: 657, endPoint y: 527, distance: 77.7
click at [583, 542] on div "Needs Response Yes" at bounding box center [627, 535] width 362 height 18
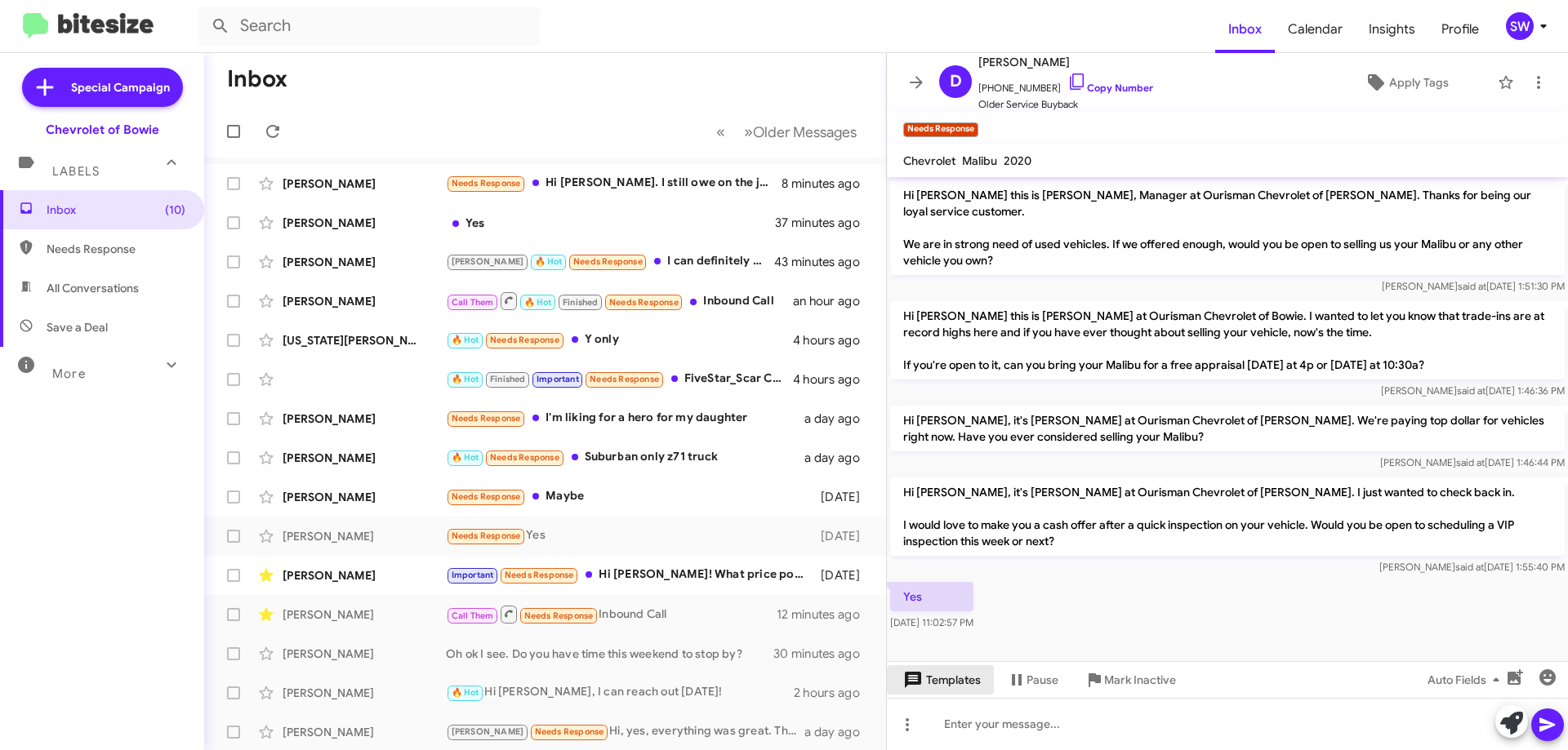
click at [927, 684] on span "Templates" at bounding box center [940, 680] width 81 height 30
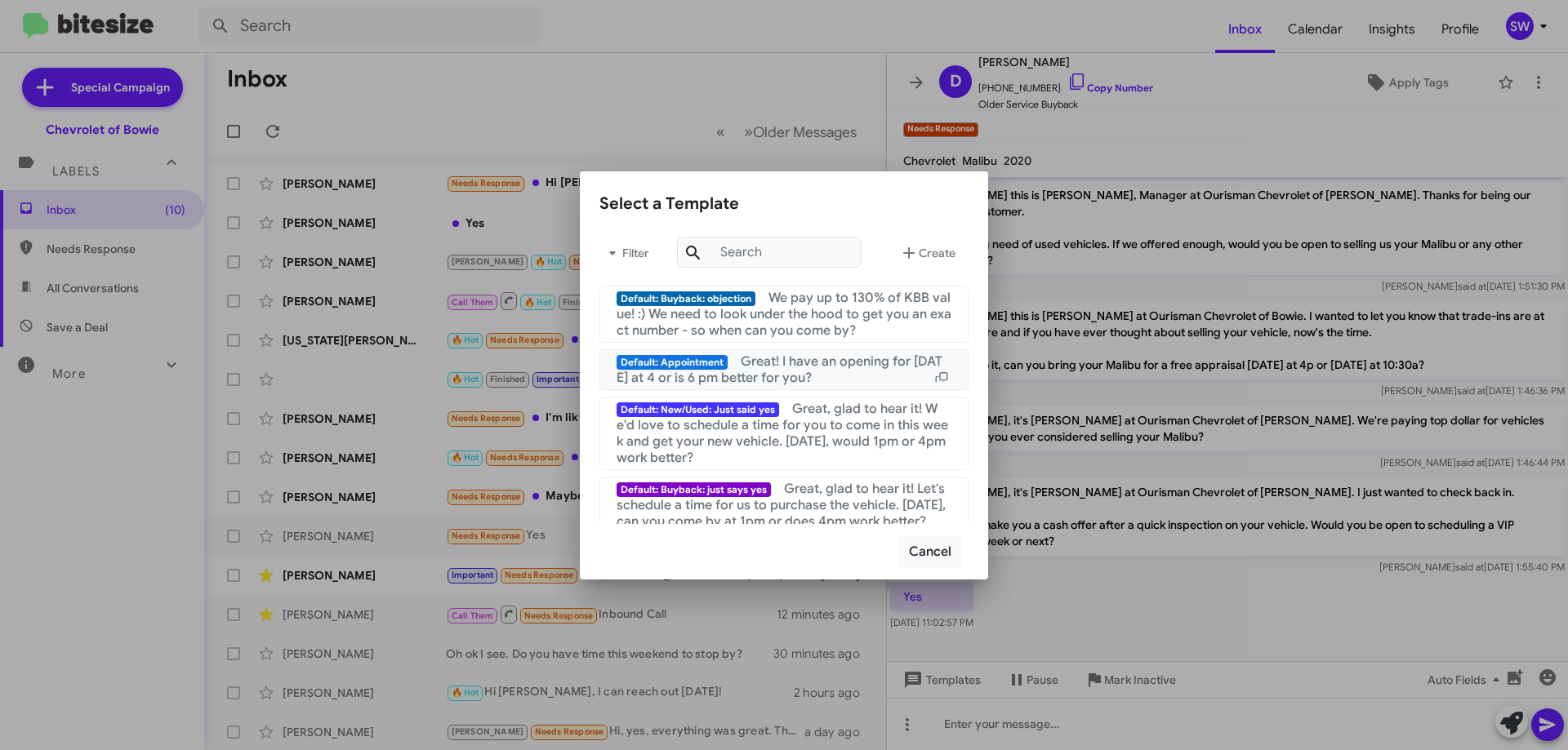
drag, startPoint x: 763, startPoint y: 366, endPoint x: 1025, endPoint y: 448, distance: 274.5
click at [765, 367] on span "Great! I have an opening for [DATE] at 4 or is 6 pm better for you?" at bounding box center [779, 370] width 326 height 33
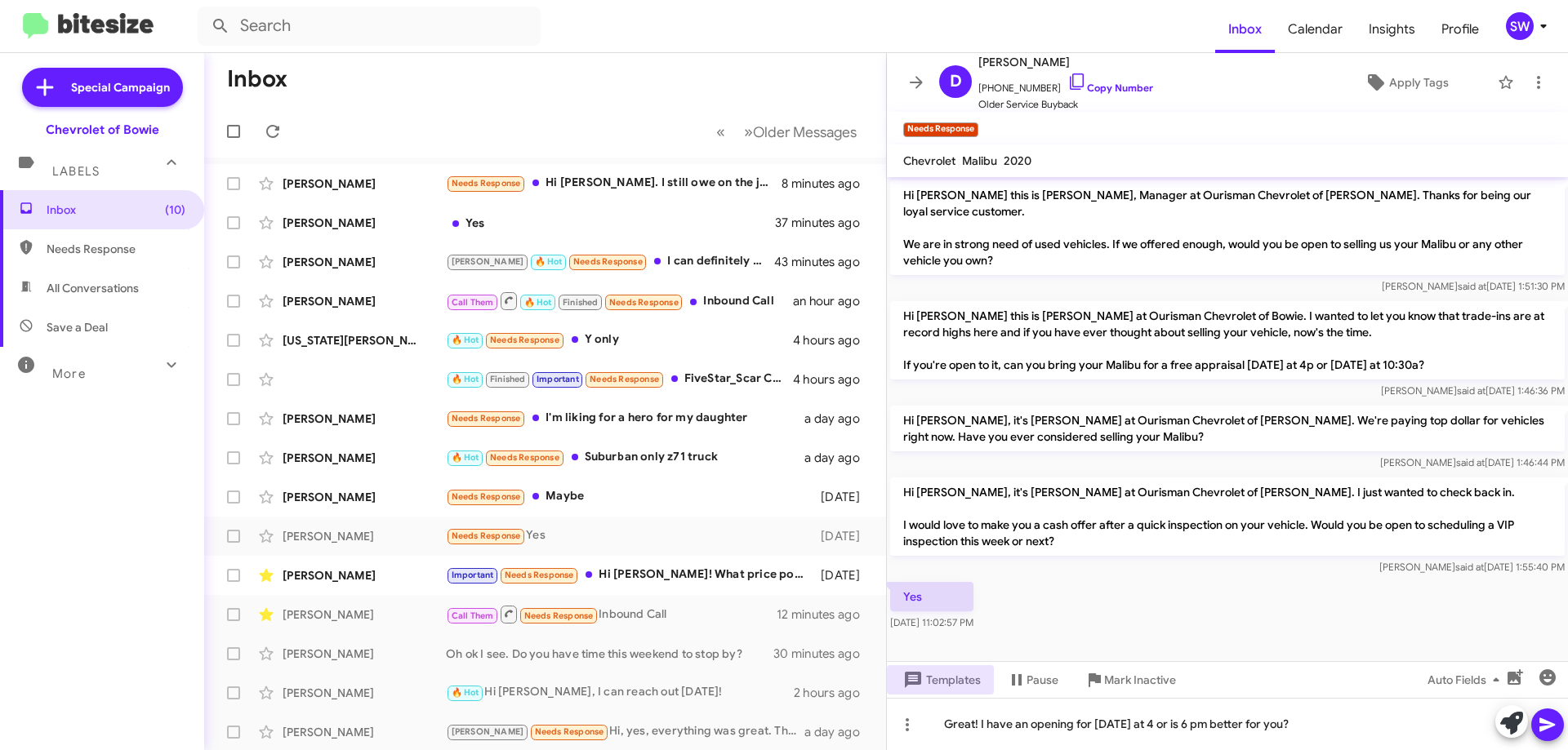
drag, startPoint x: 1547, startPoint y: 723, endPoint x: 1528, endPoint y: 725, distance: 19.1
click at [1547, 724] on icon at bounding box center [1547, 725] width 15 height 13
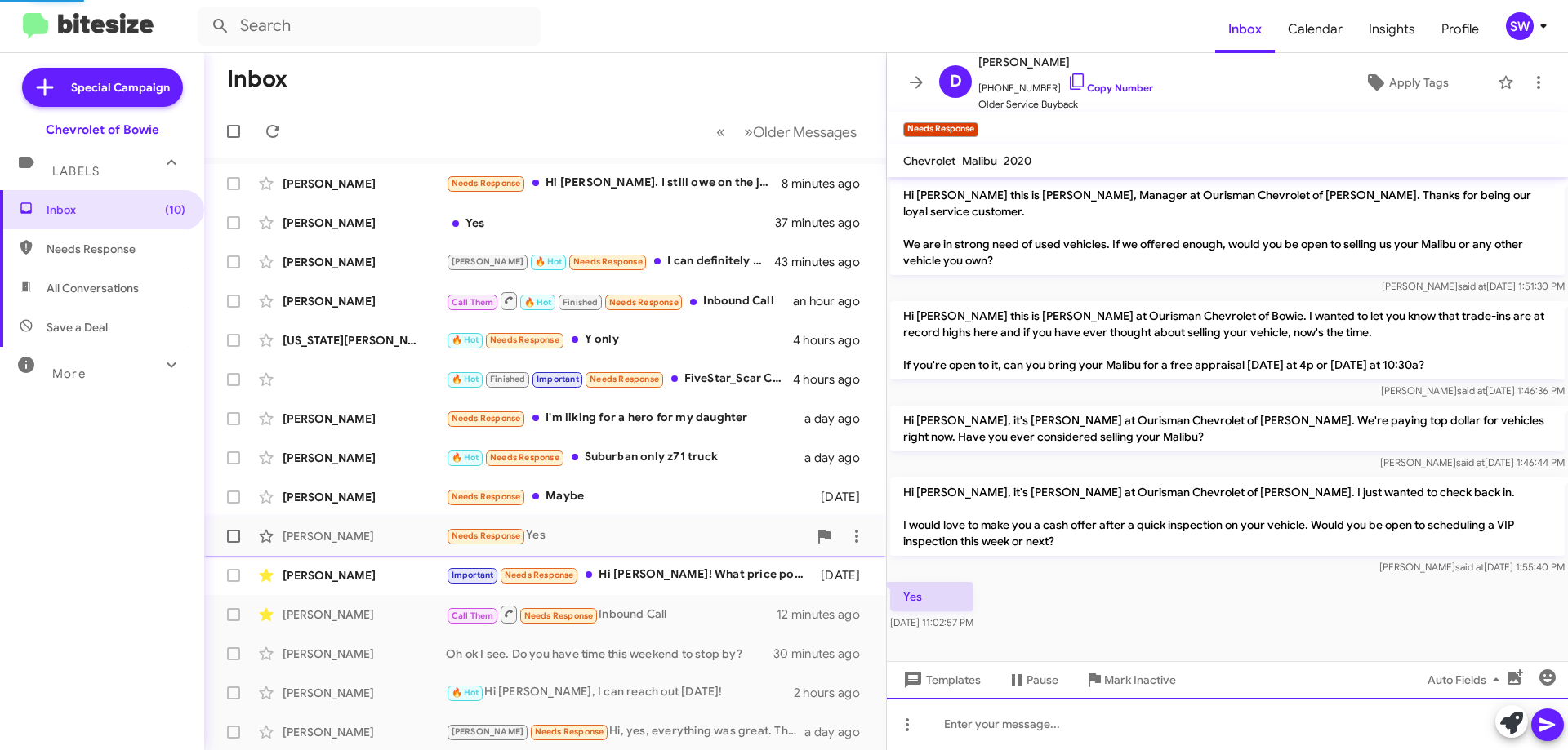
scroll to position [53, 0]
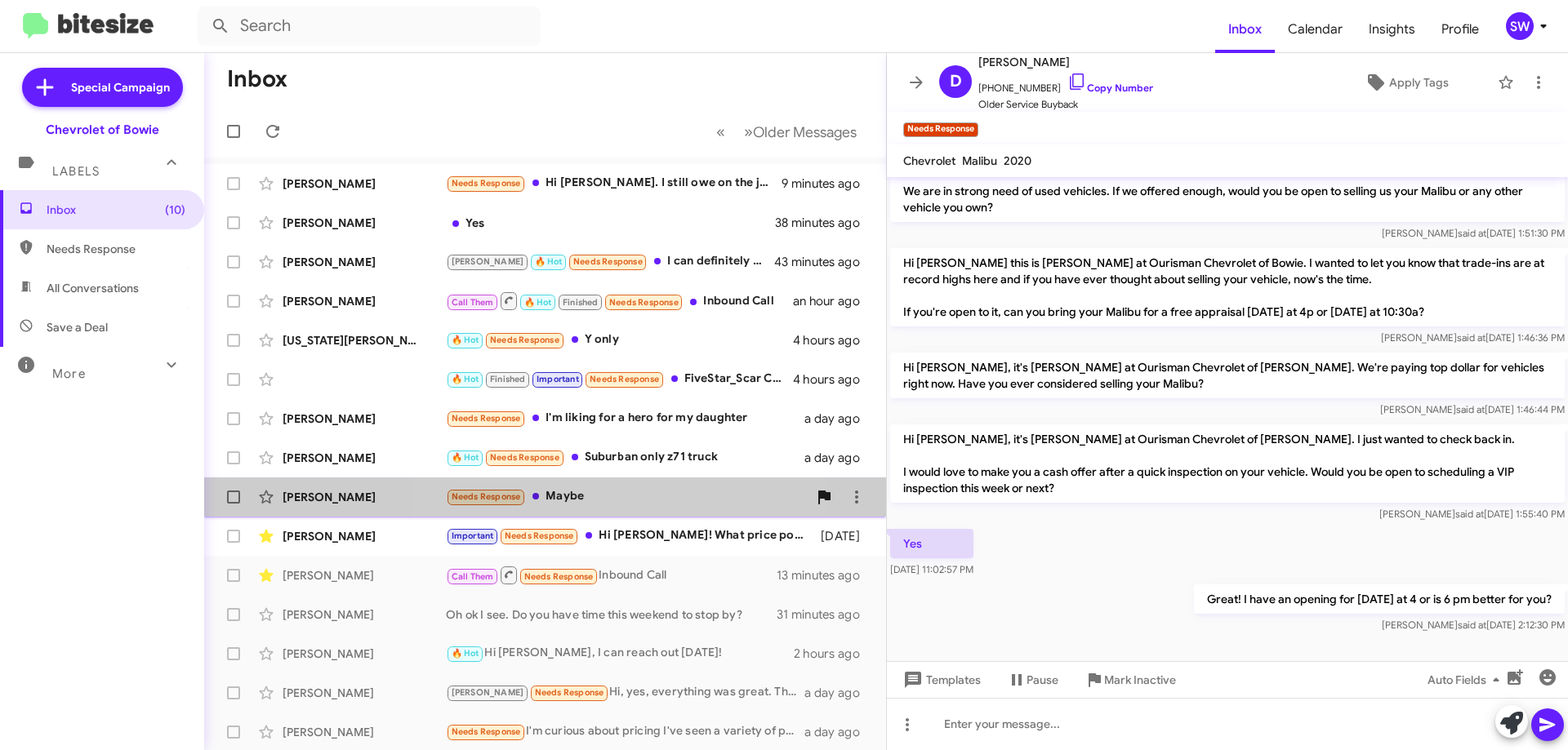
drag, startPoint x: 579, startPoint y: 493, endPoint x: 819, endPoint y: 488, distance: 240.1
click at [605, 494] on div "Needs Response Maybe" at bounding box center [627, 496] width 362 height 18
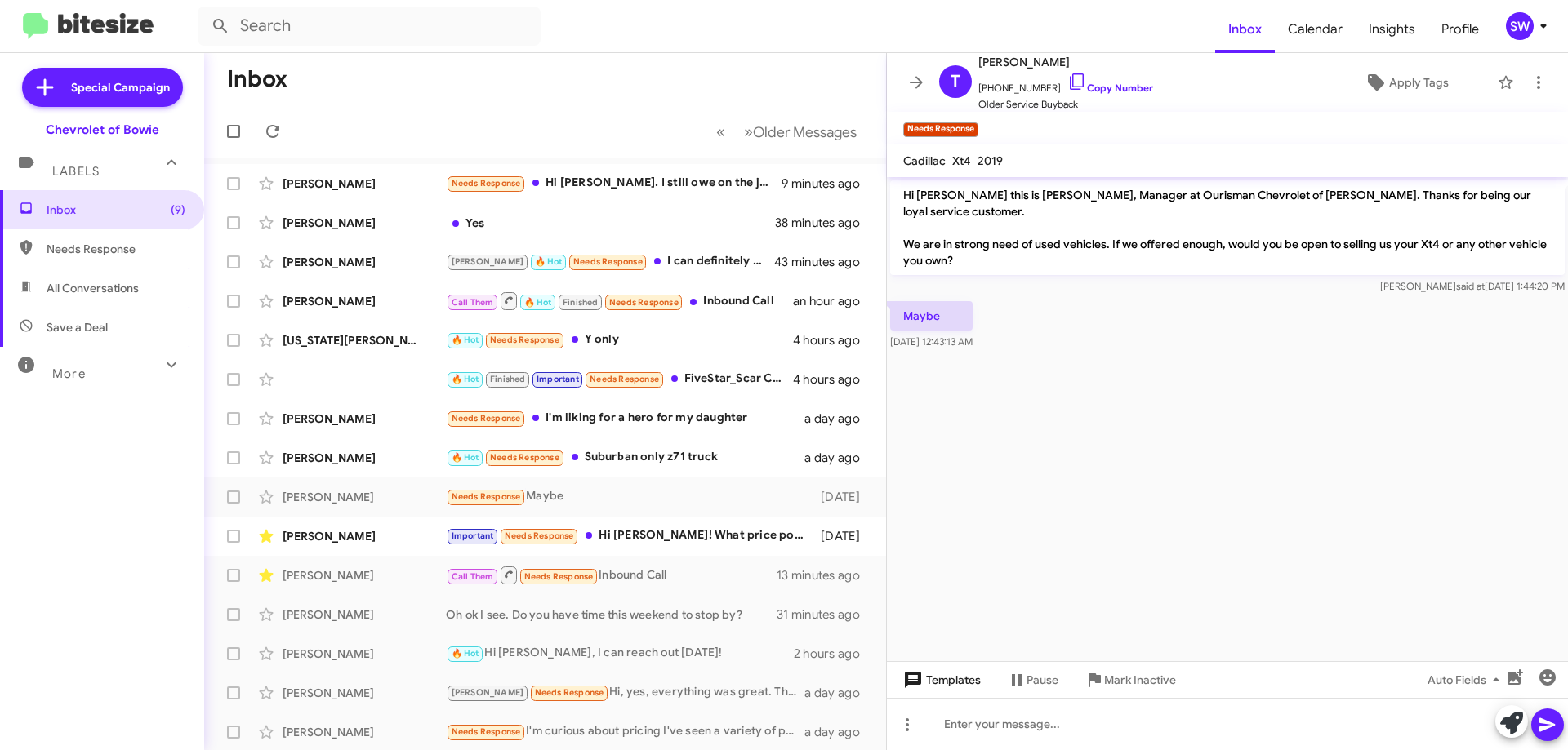
click at [940, 675] on span "Templates" at bounding box center [940, 680] width 81 height 30
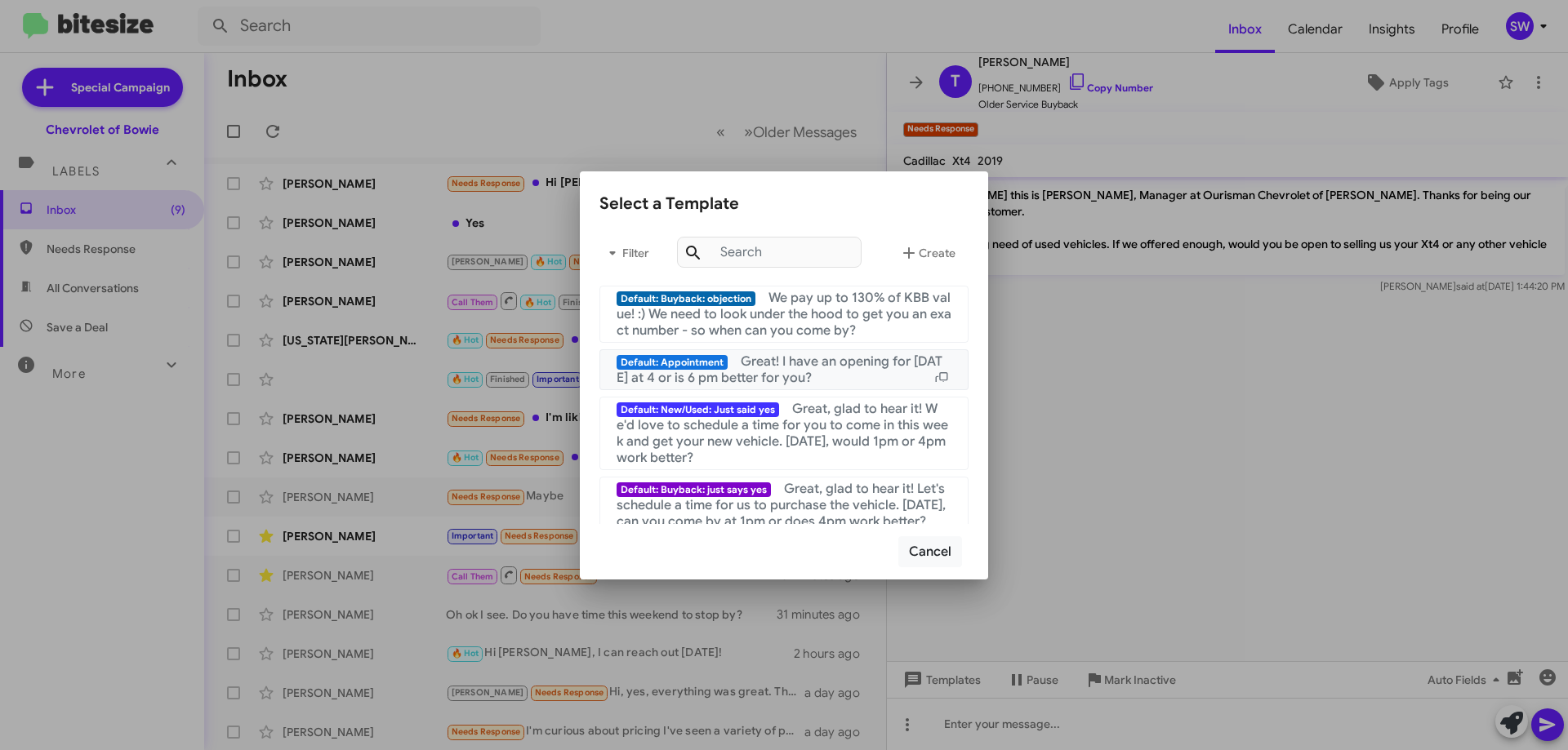
click at [780, 368] on span "Great! I have an opening for [DATE] at 4 or is 6 pm better for you?" at bounding box center [779, 370] width 326 height 33
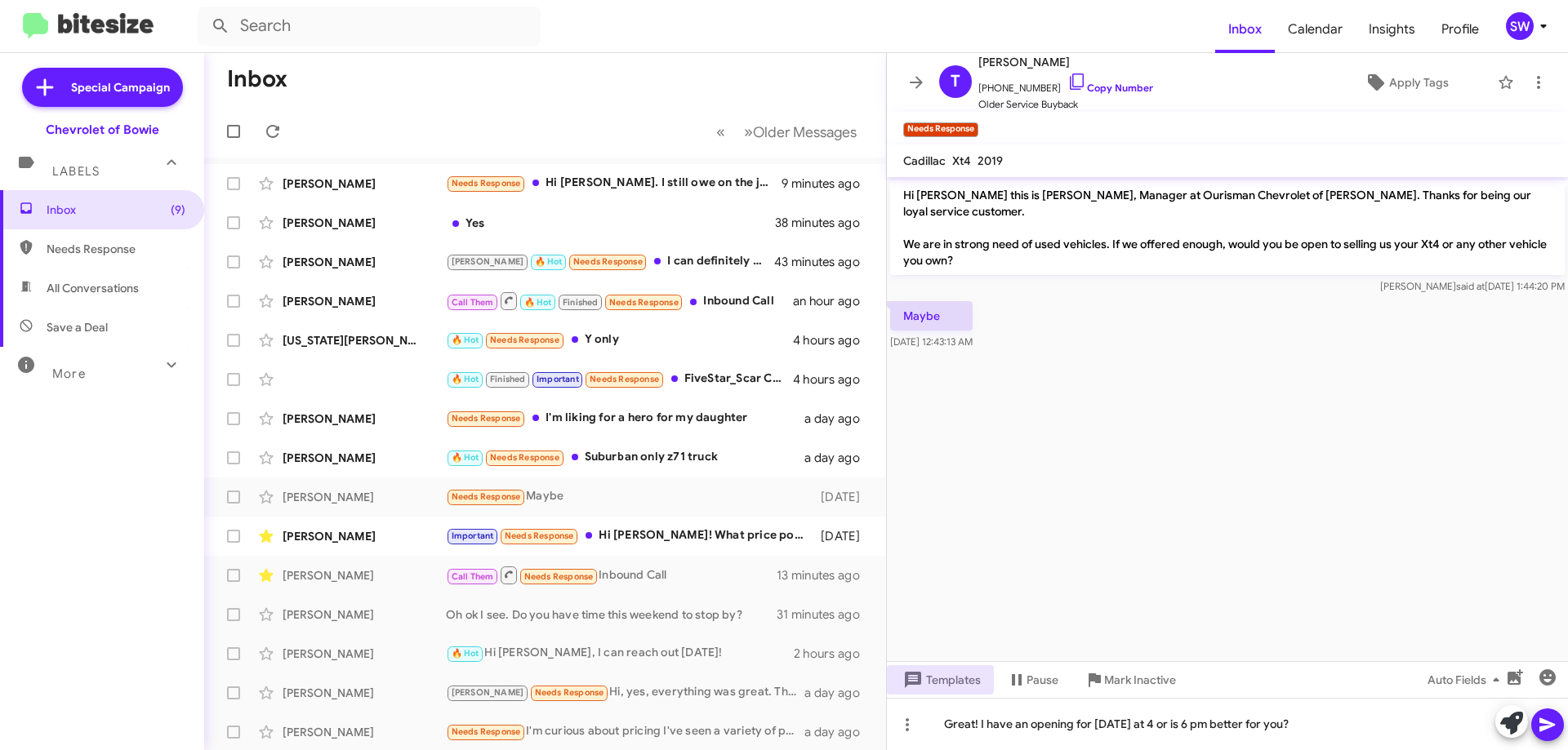
drag, startPoint x: 1548, startPoint y: 722, endPoint x: 1526, endPoint y: 709, distance: 25.6
click at [1542, 716] on icon at bounding box center [1547, 725] width 19 height 19
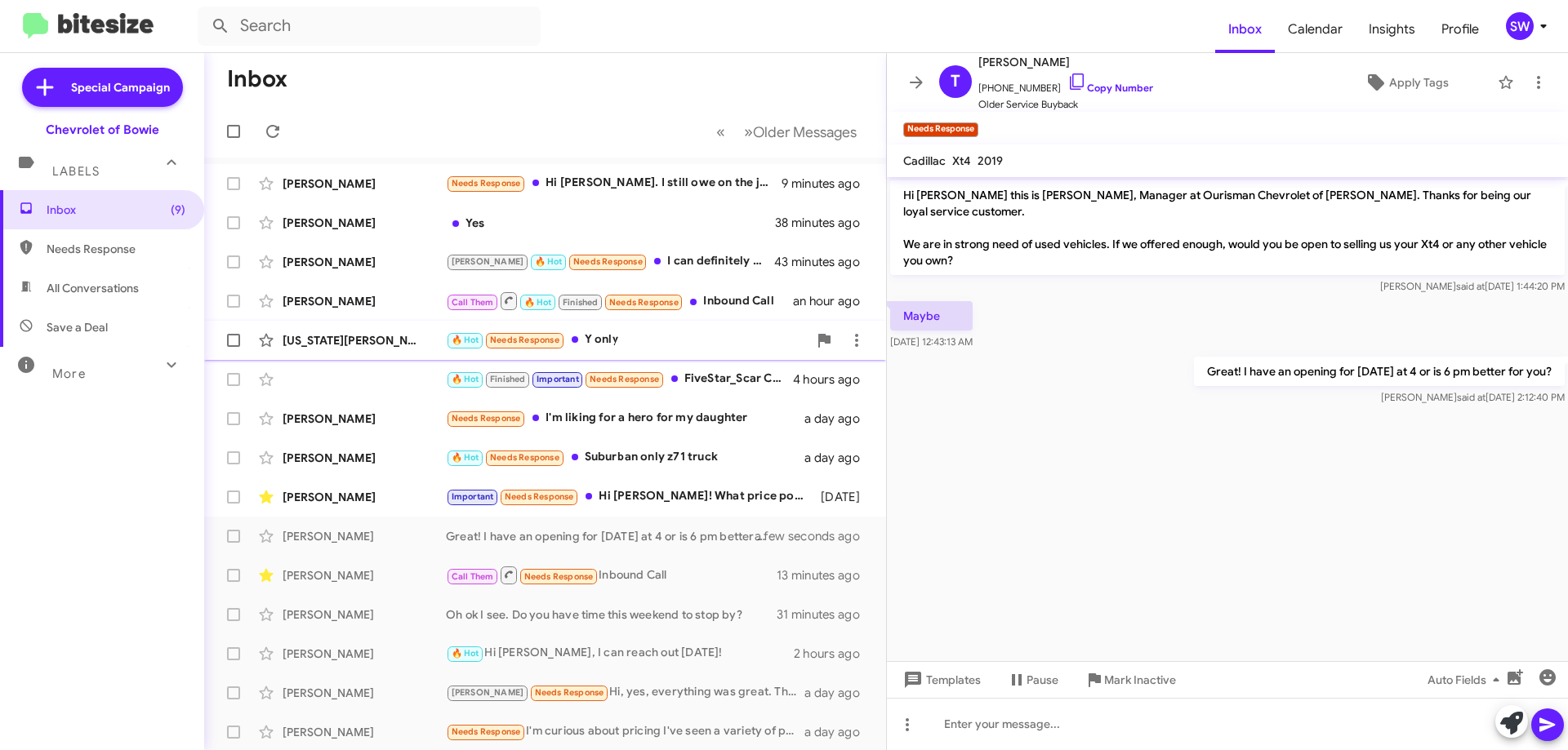
click at [625, 341] on div "🔥 Hot Needs Response Y only" at bounding box center [627, 339] width 362 height 18
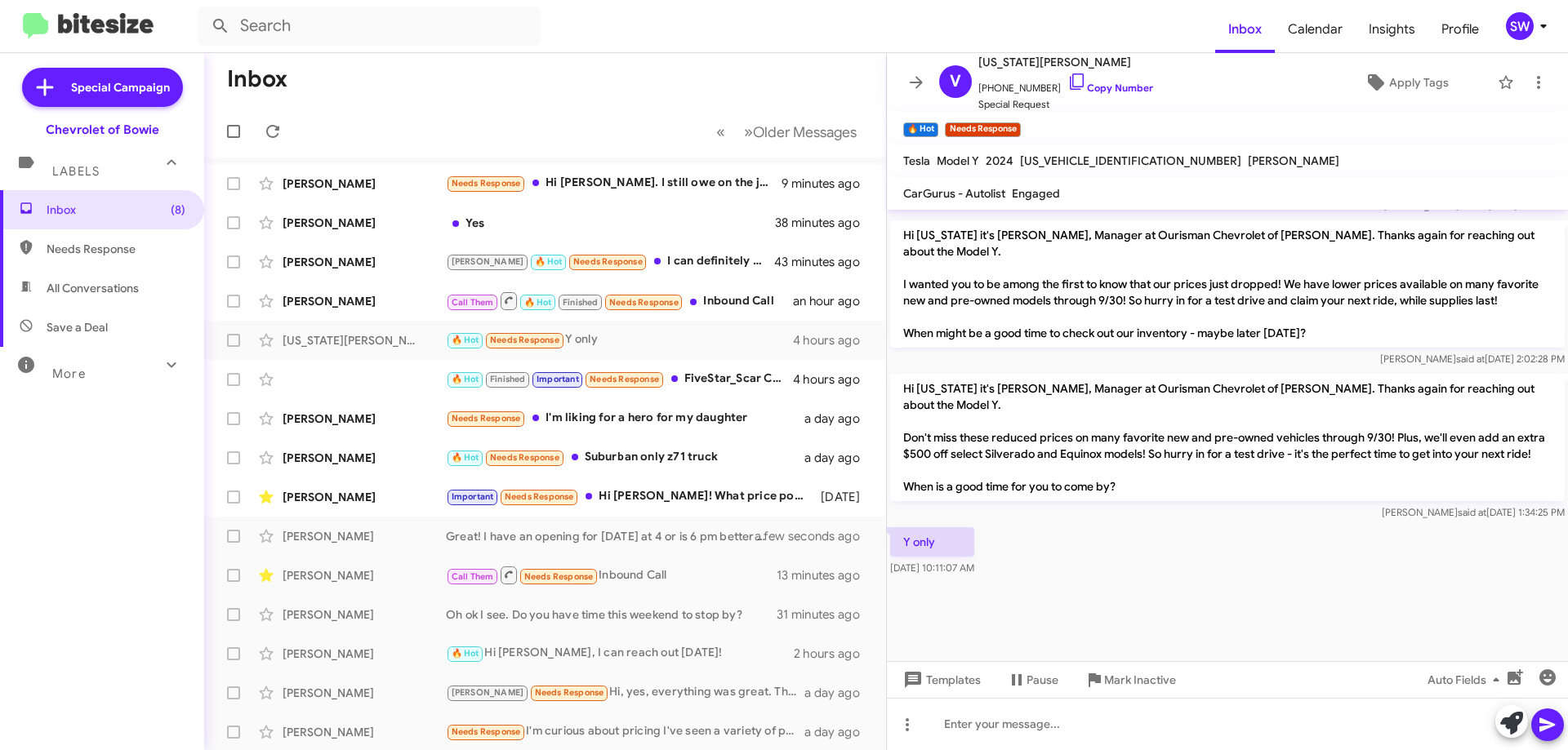
drag, startPoint x: 1063, startPoint y: 80, endPoint x: 1282, endPoint y: 164, distance: 234.6
click at [1067, 80] on icon at bounding box center [1077, 82] width 19 height 19
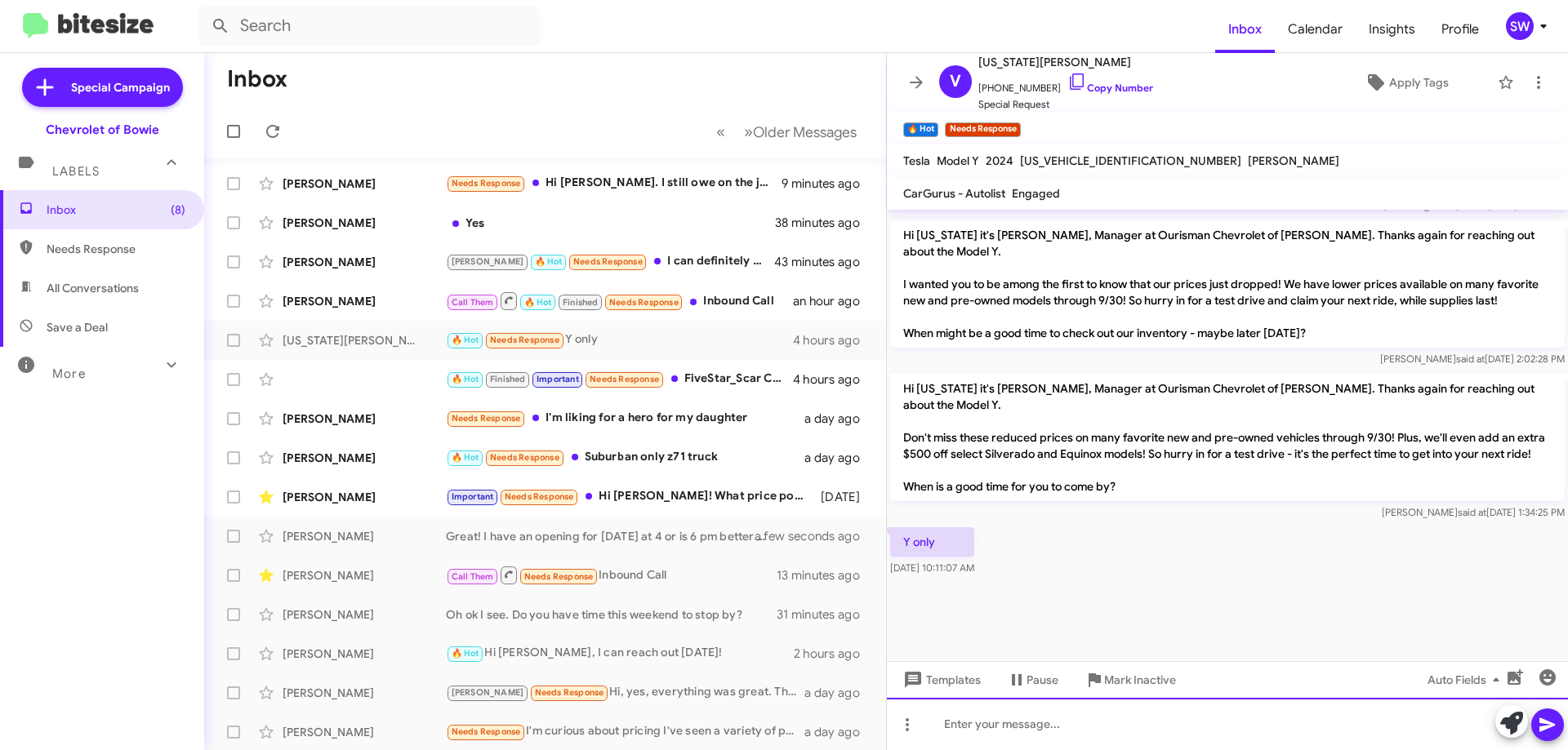
click at [1035, 725] on div at bounding box center [1227, 724] width 681 height 52
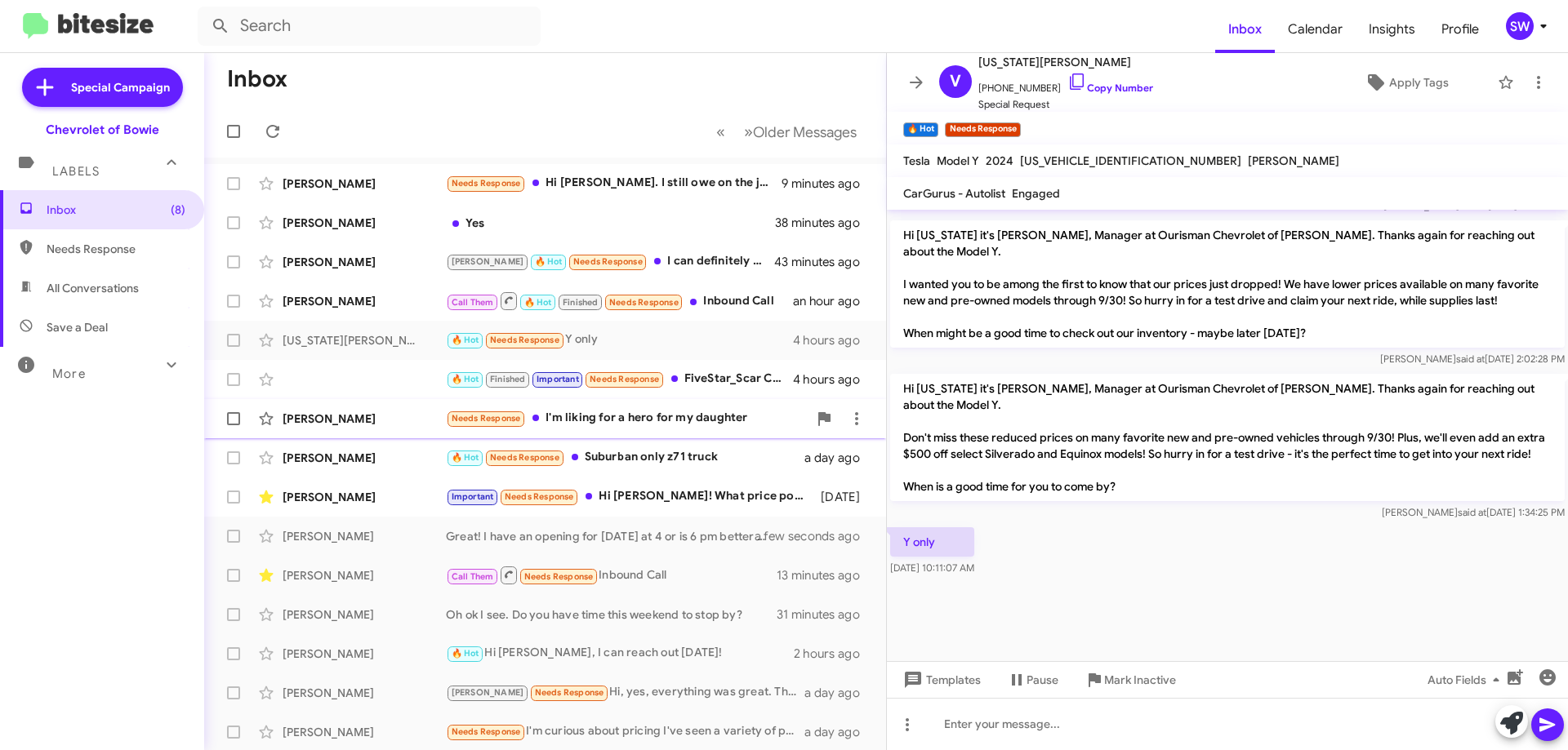
click at [651, 421] on div "Needs Response I'm liking for a hero for my daughter" at bounding box center [627, 418] width 362 height 18
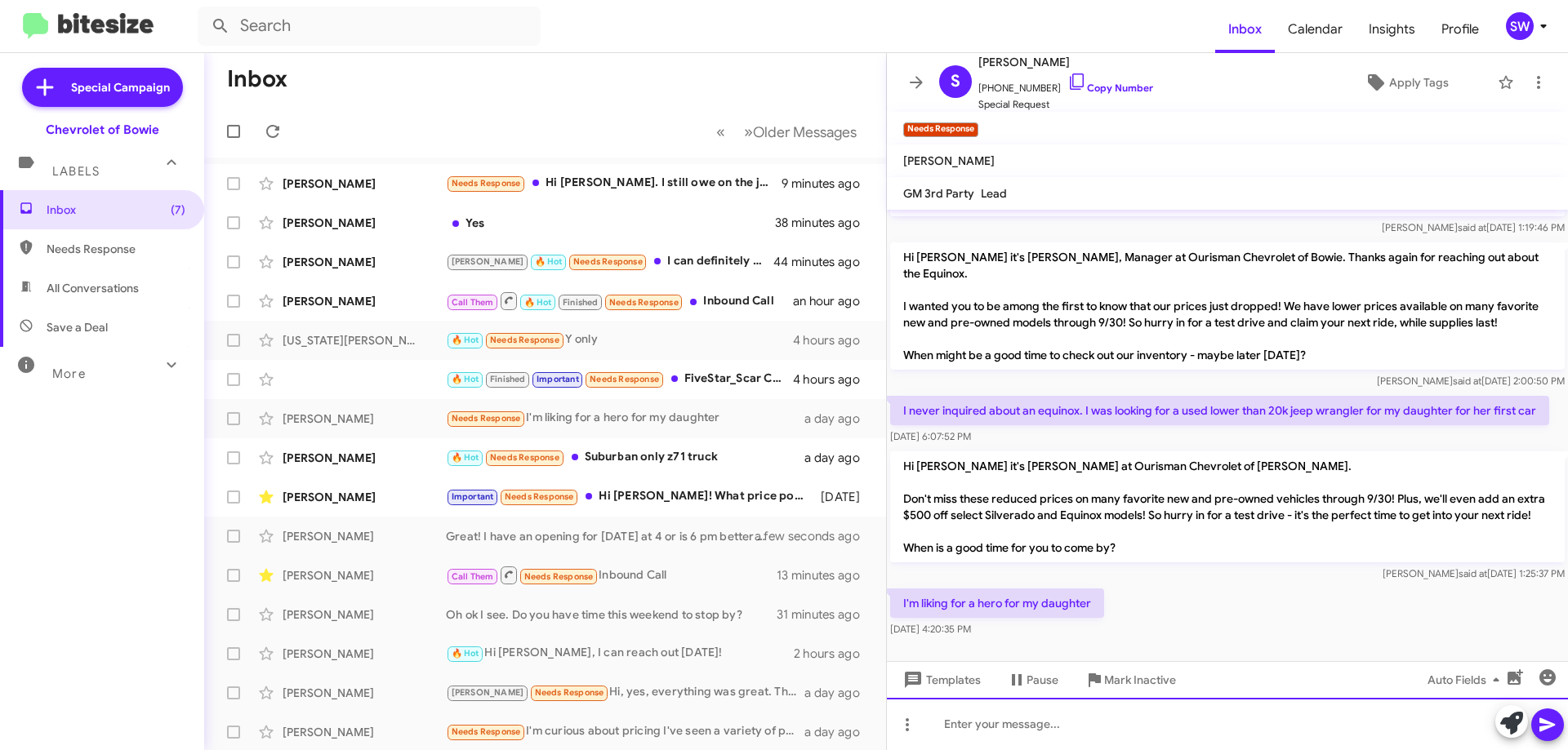
click at [1047, 731] on div at bounding box center [1227, 724] width 681 height 52
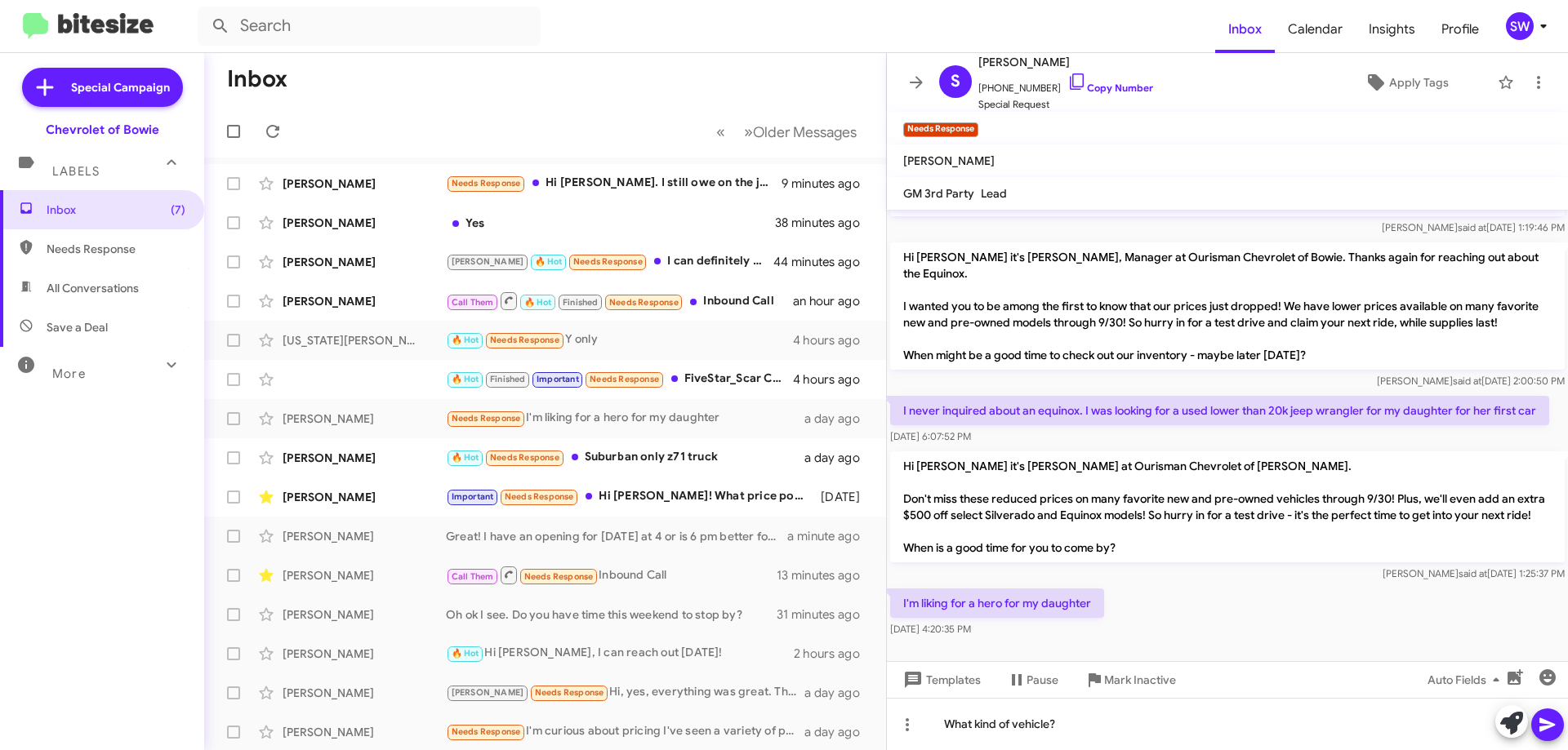
click at [1553, 721] on icon at bounding box center [1547, 725] width 19 height 19
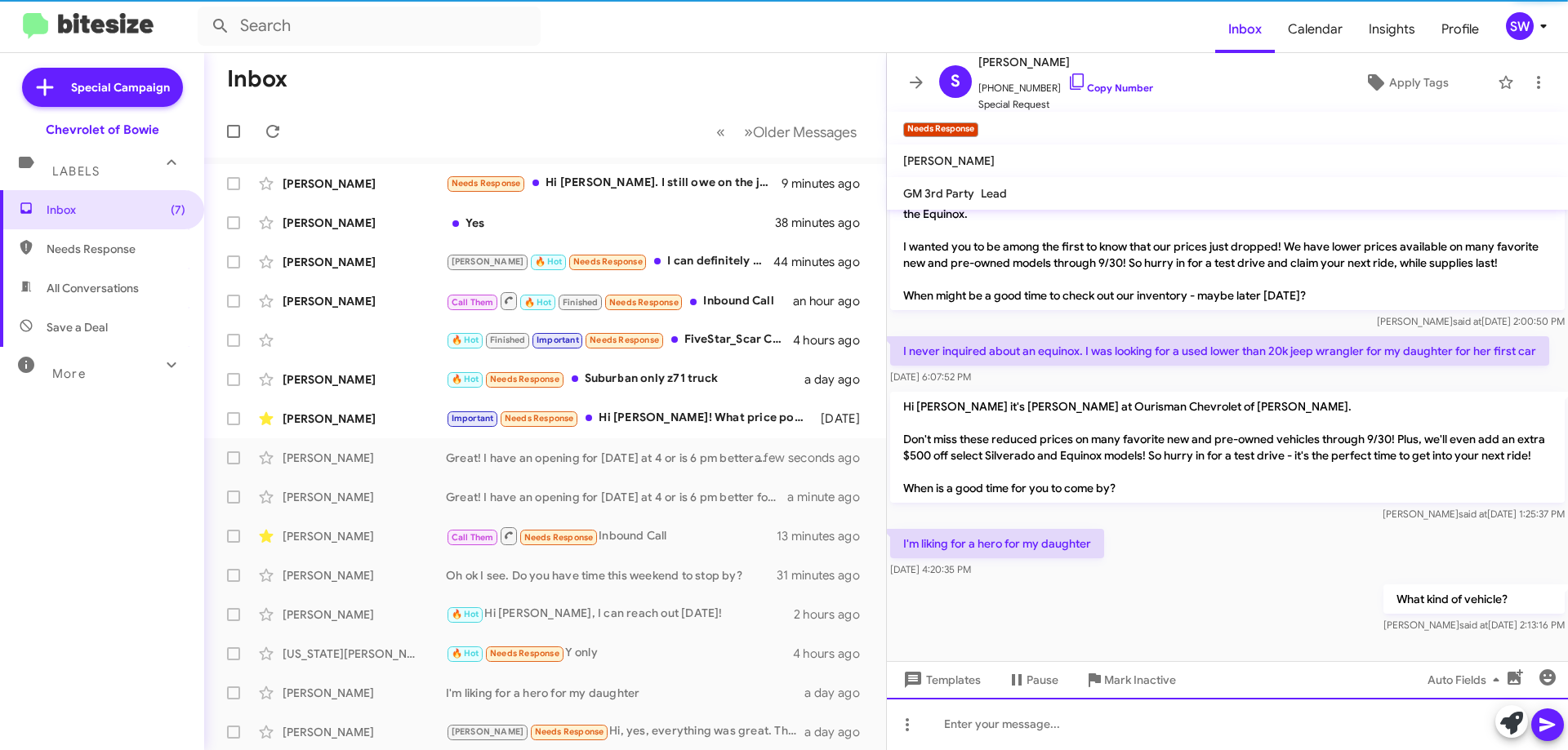
scroll to position [86, 0]
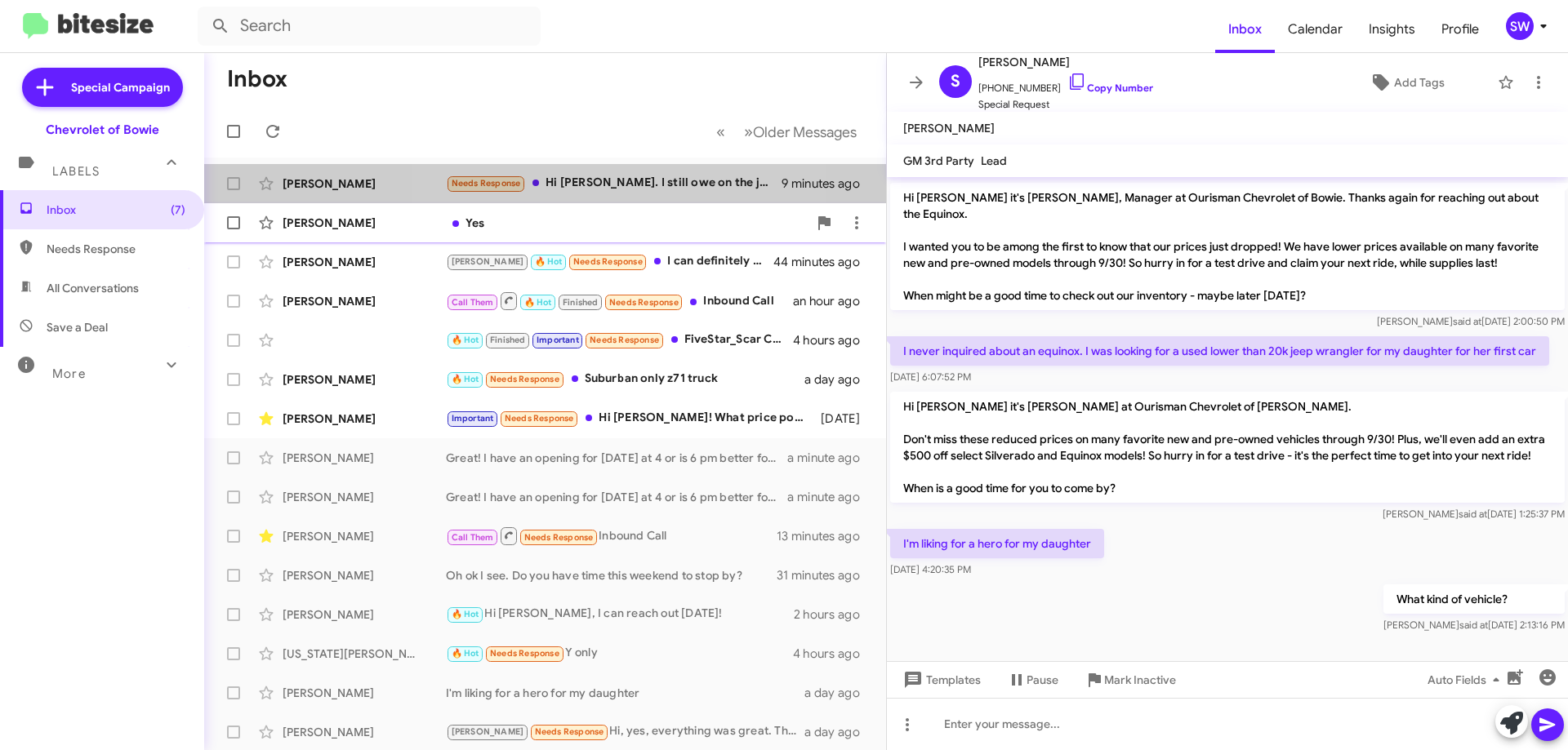
drag, startPoint x: 576, startPoint y: 187, endPoint x: 847, endPoint y: 242, distance: 276.5
click at [584, 191] on div "Needs Response Hi Stephanie. I still owe on the jeep so don't know," at bounding box center [614, 183] width 335 height 18
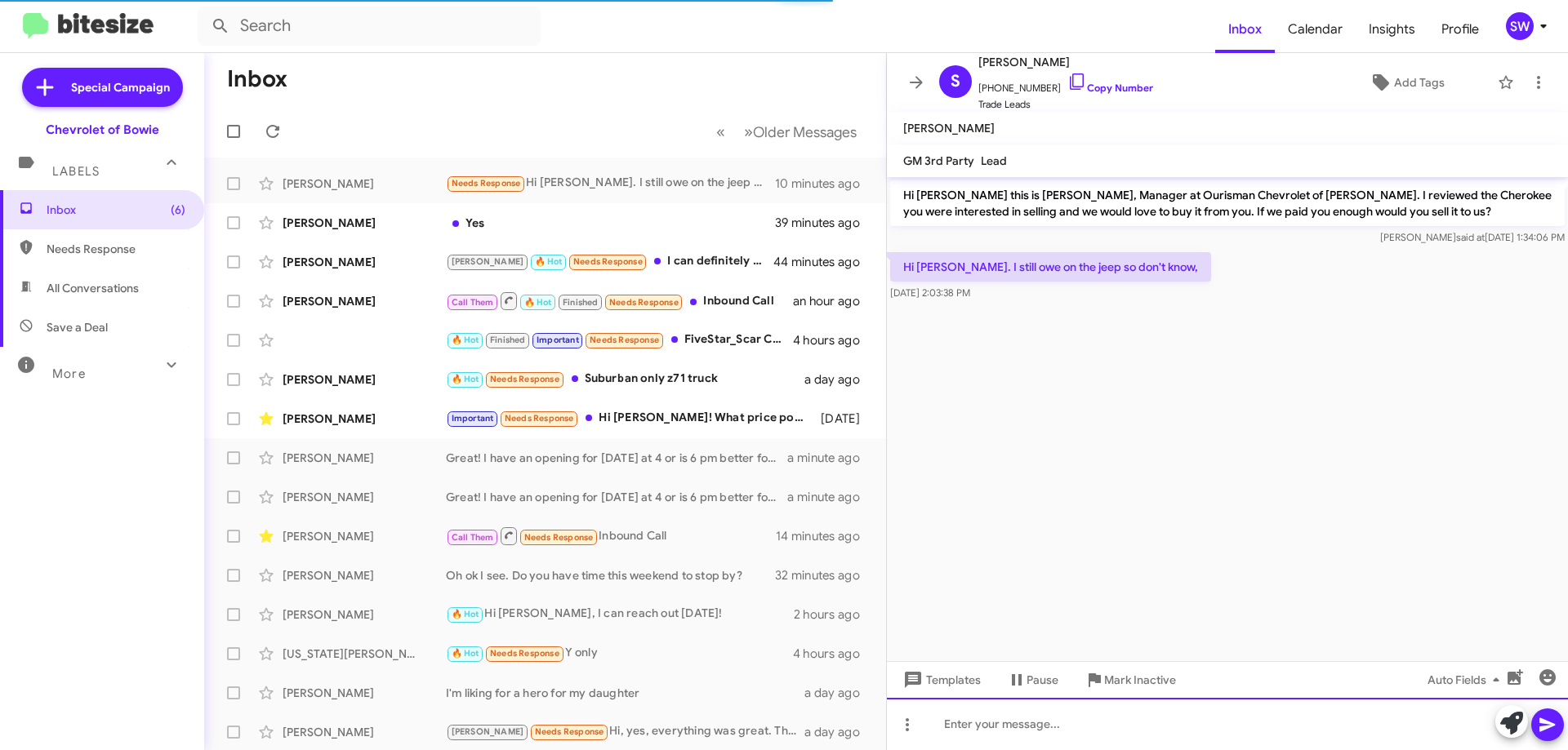
click at [1005, 725] on div at bounding box center [1227, 724] width 681 height 52
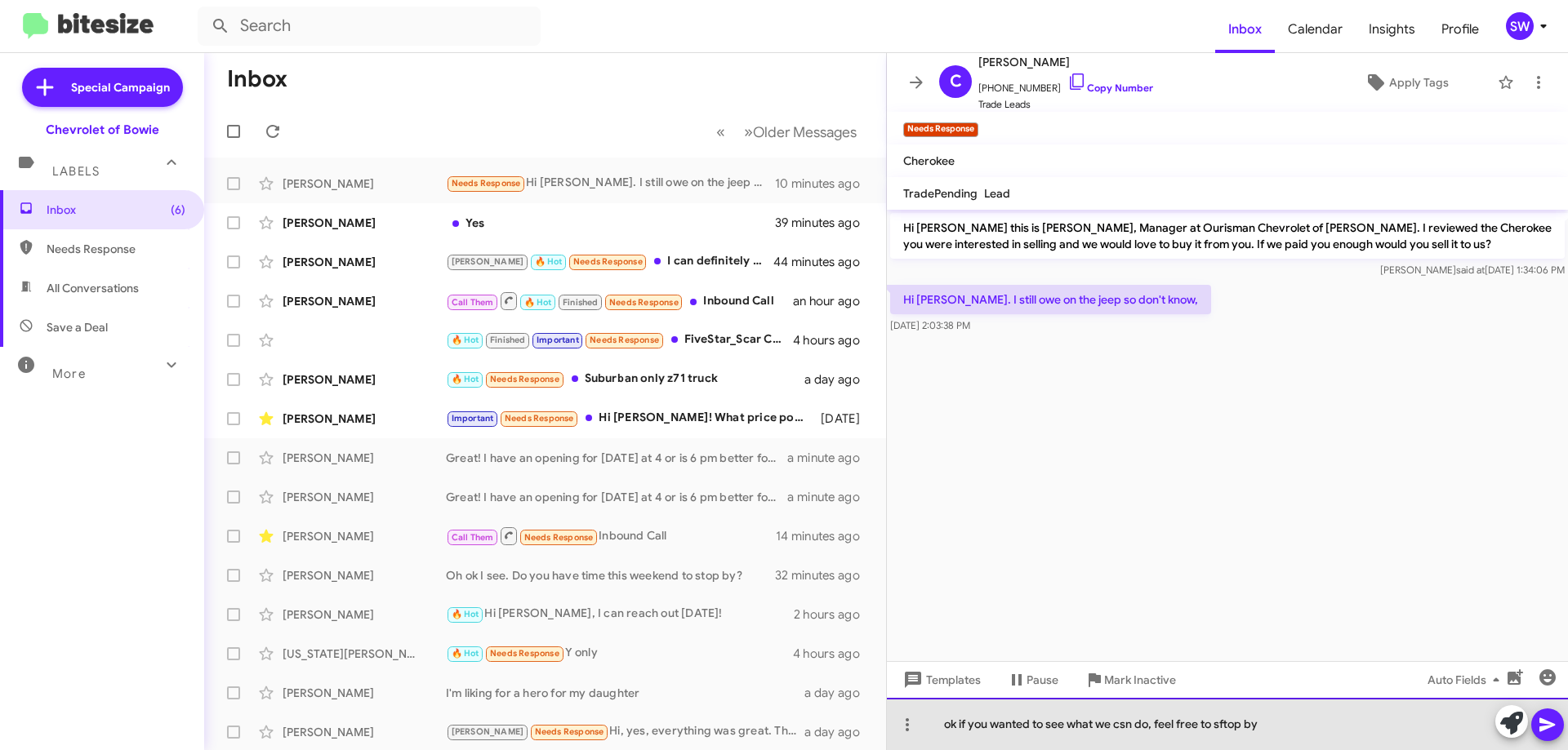
drag, startPoint x: 1234, startPoint y: 720, endPoint x: 1234, endPoint y: 732, distance: 12.0
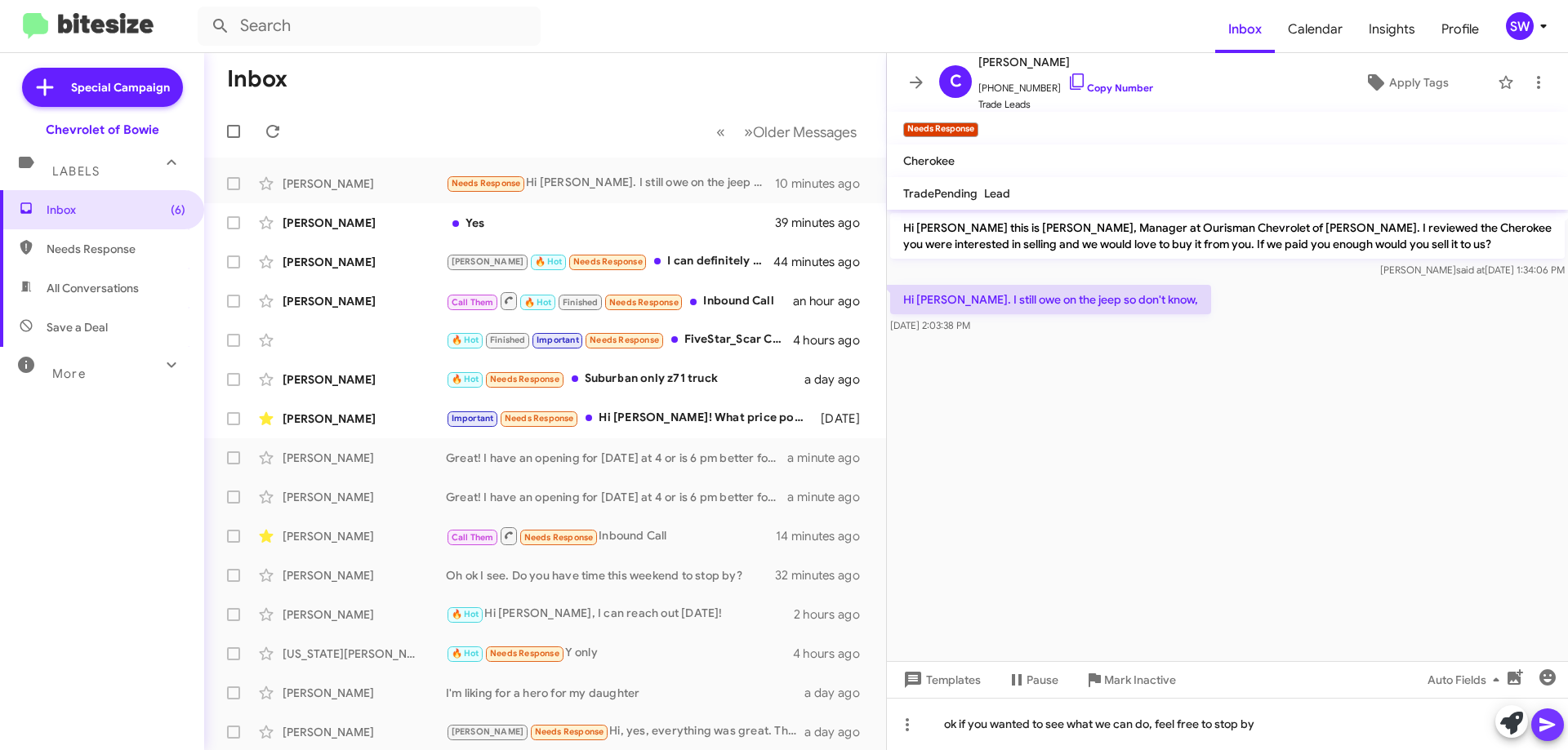
drag, startPoint x: 1548, startPoint y: 721, endPoint x: 1530, endPoint y: 731, distance: 20.6
click at [1548, 722] on icon at bounding box center [1547, 725] width 15 height 13
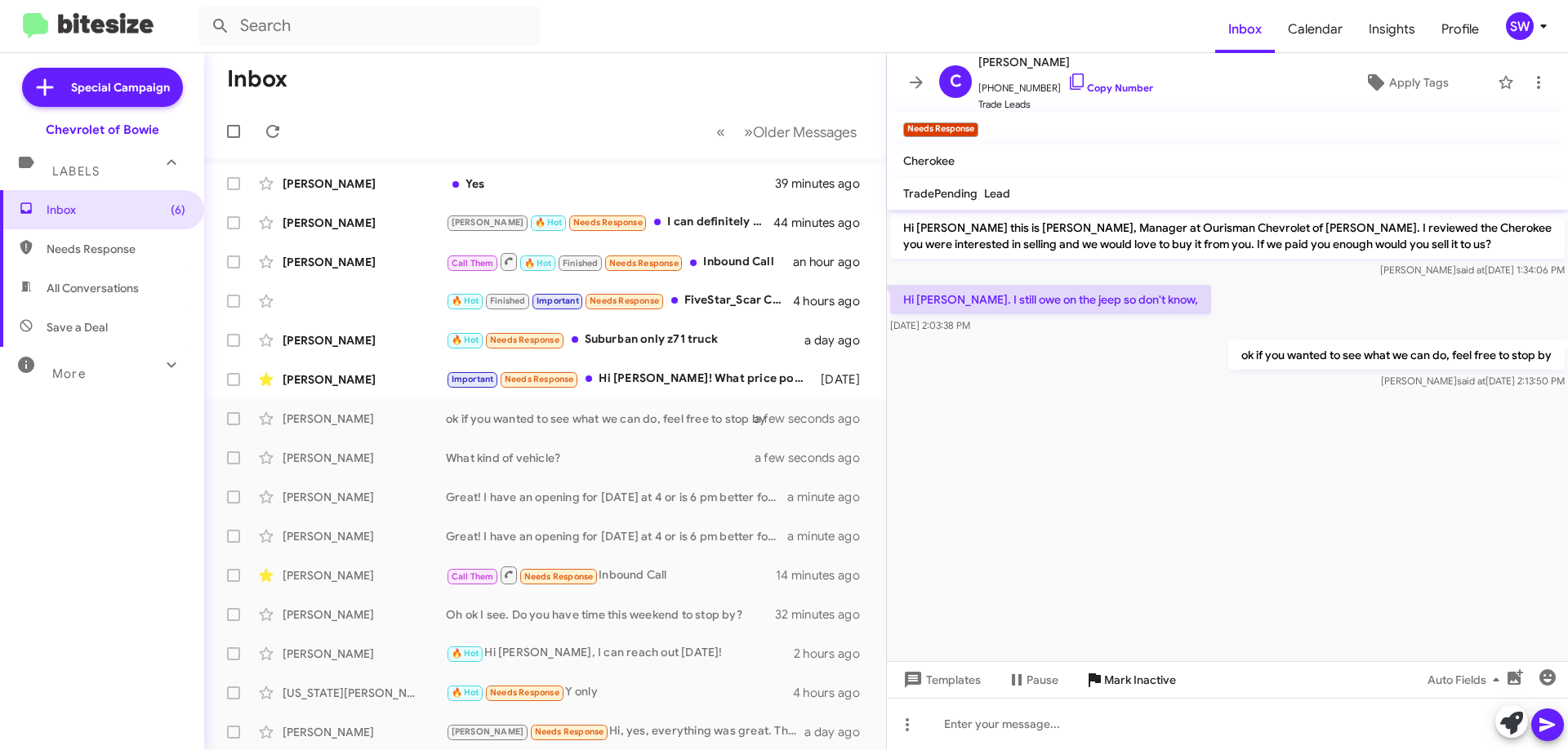
click at [1130, 684] on span "Mark Inactive" at bounding box center [1139, 680] width 72 height 30
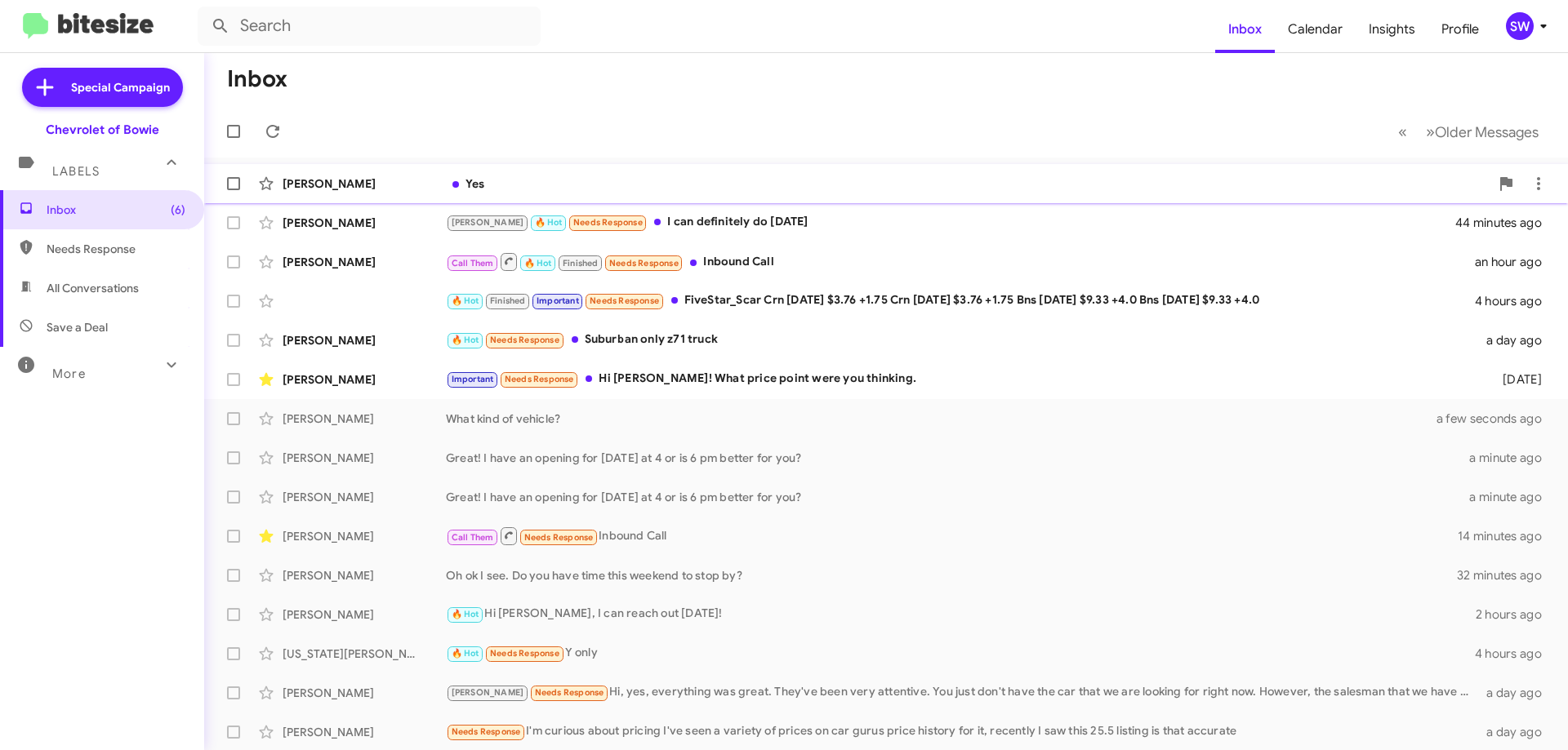
click at [531, 180] on div "Yes" at bounding box center [967, 183] width 1043 height 16
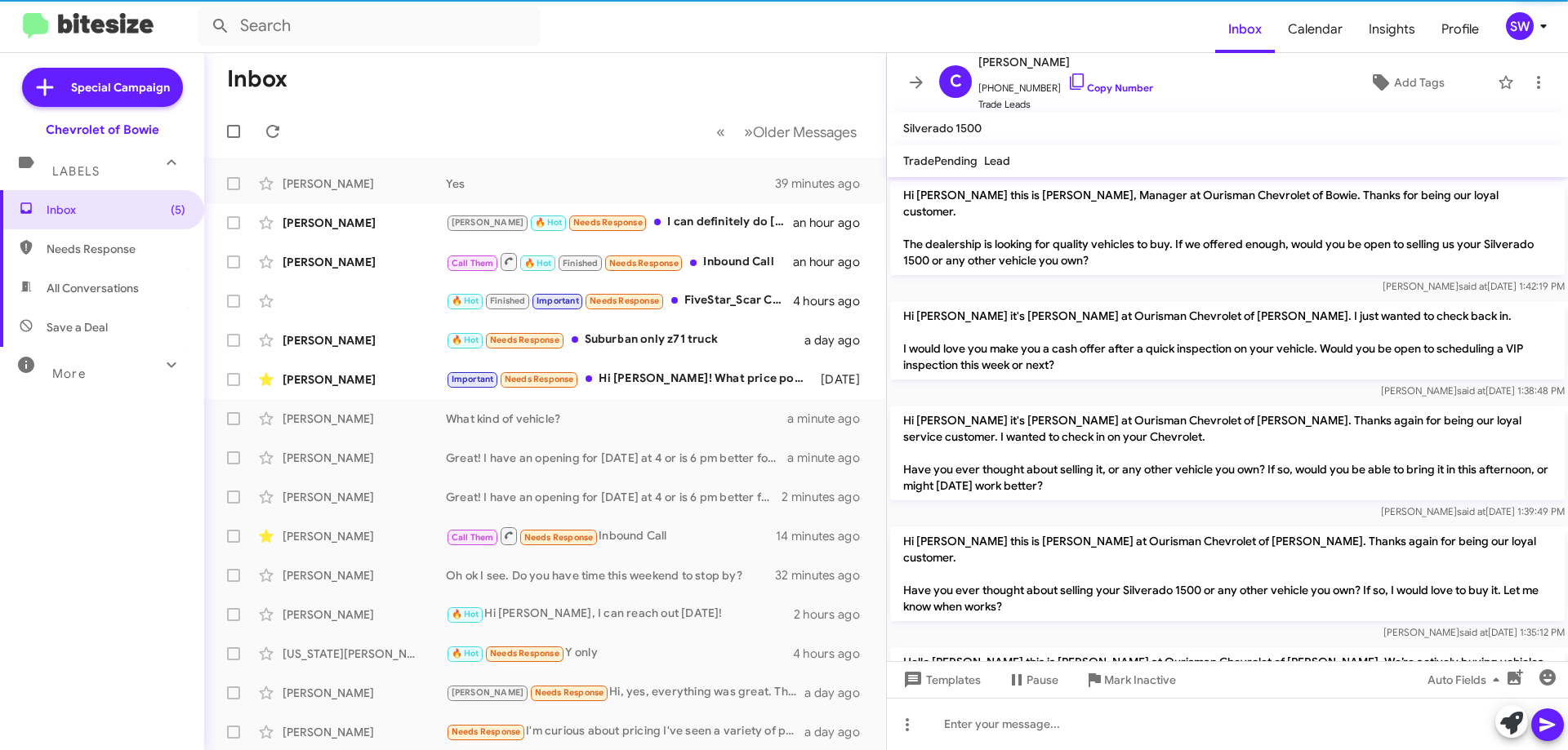
scroll to position [405, 0]
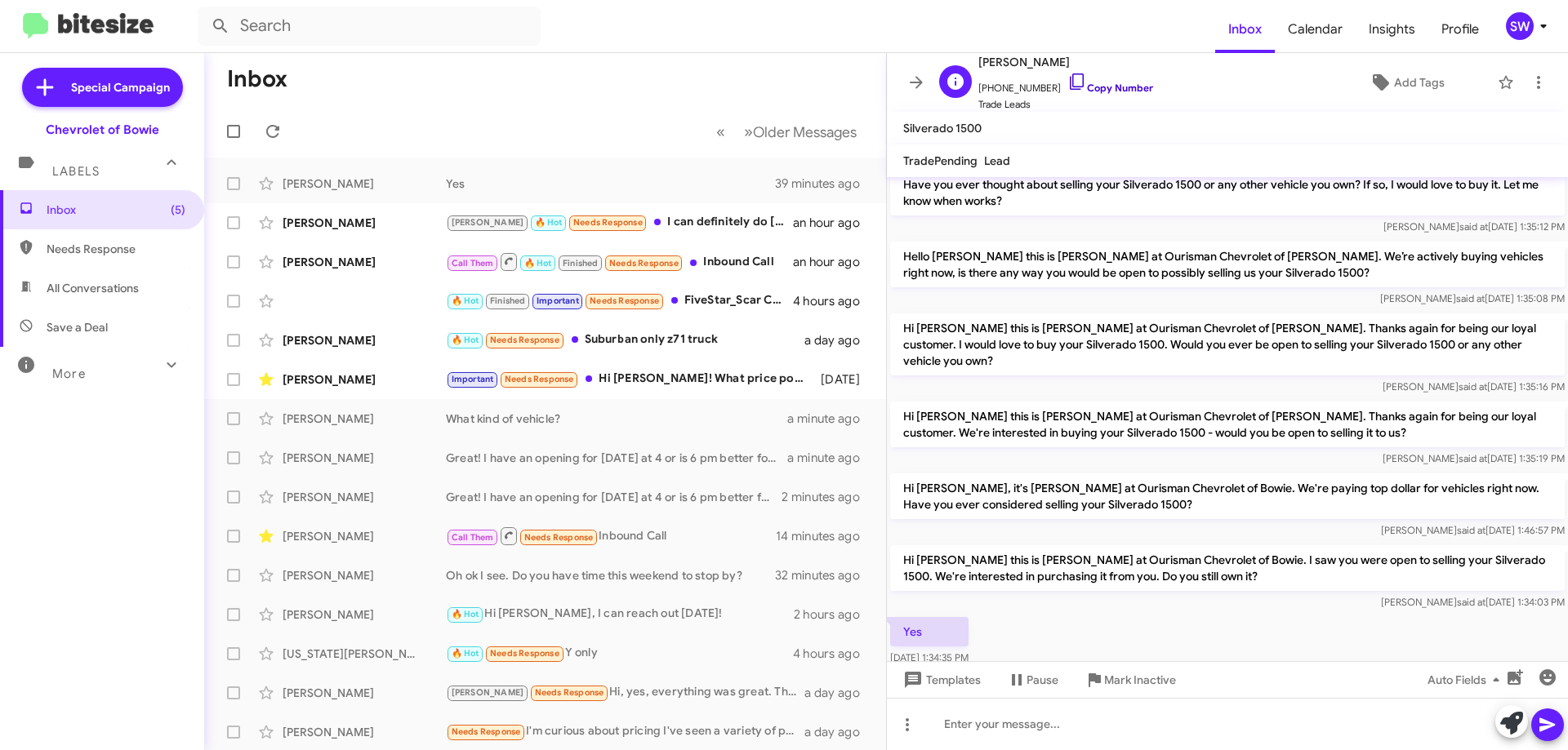
drag, startPoint x: 1061, startPoint y: 78, endPoint x: 1108, endPoint y: 97, distance: 50.7
click at [1067, 80] on icon at bounding box center [1077, 82] width 19 height 19
